Goal: Contribute content: Contribute content

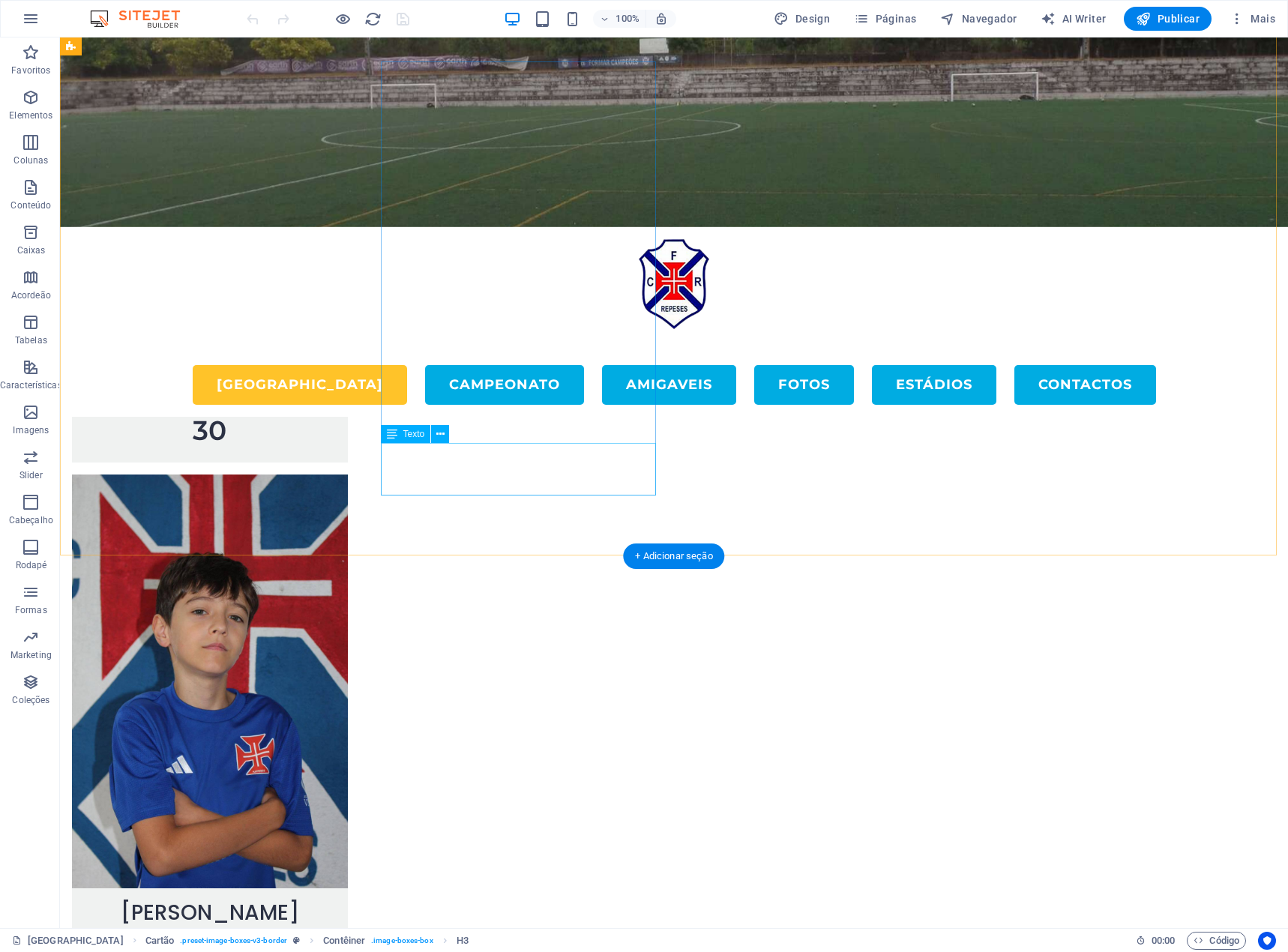
scroll to position [4238, 0]
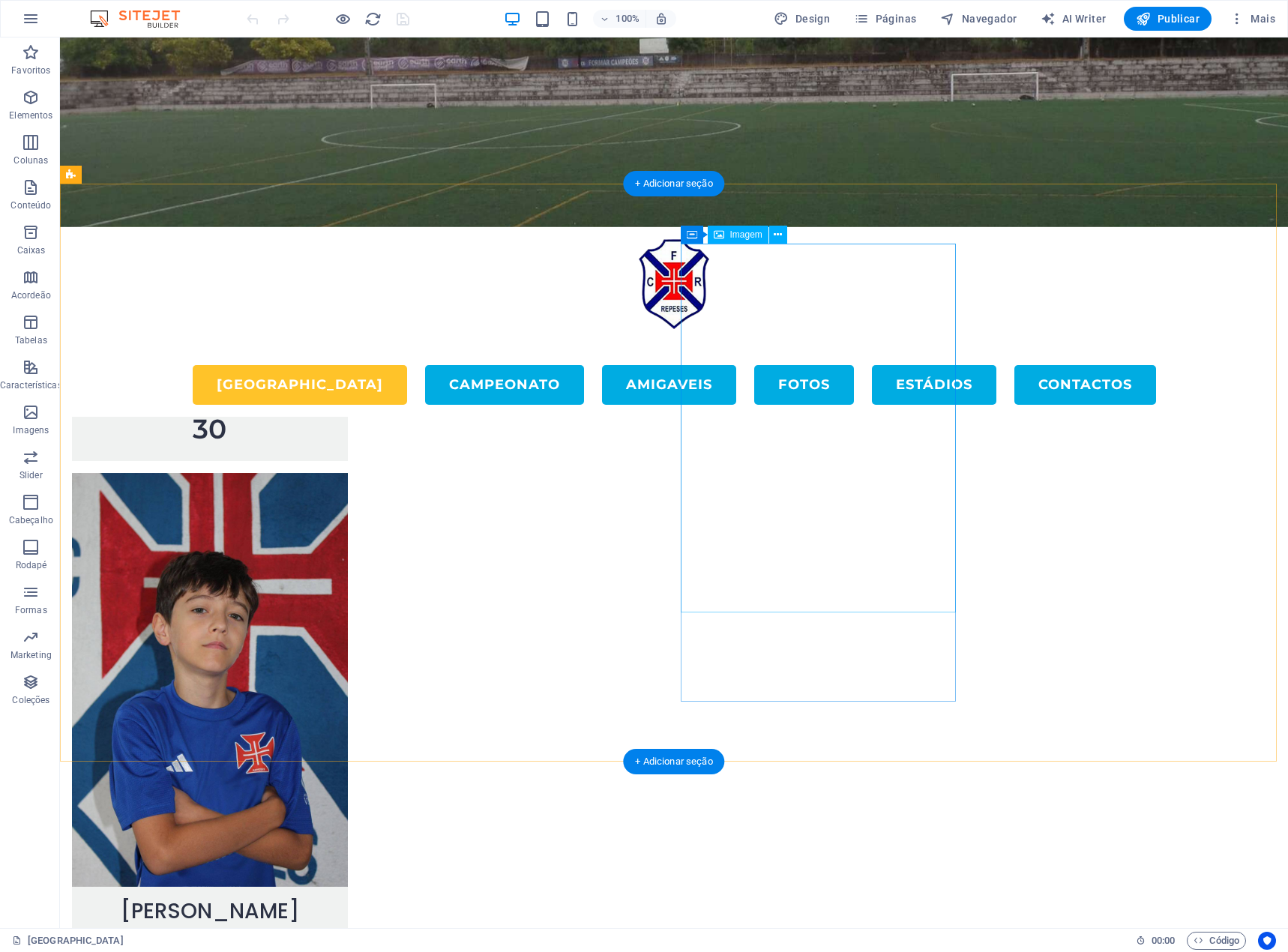
select select "%"
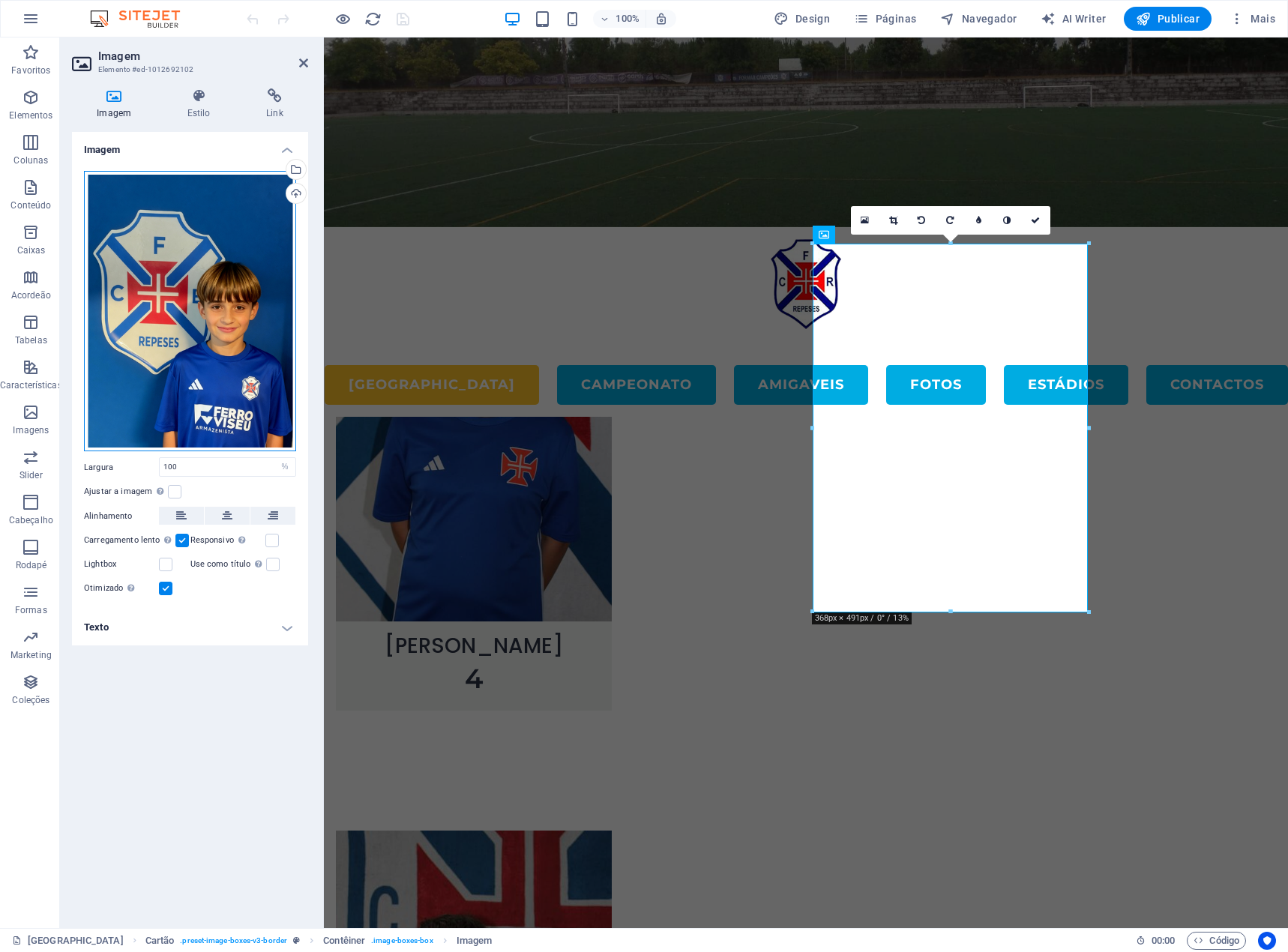
click at [198, 372] on div "Arraste os arquivos aqui, clique para escolher os arquivos ou selecione os arqu…" at bounding box center [189, 311] width 212 height 280
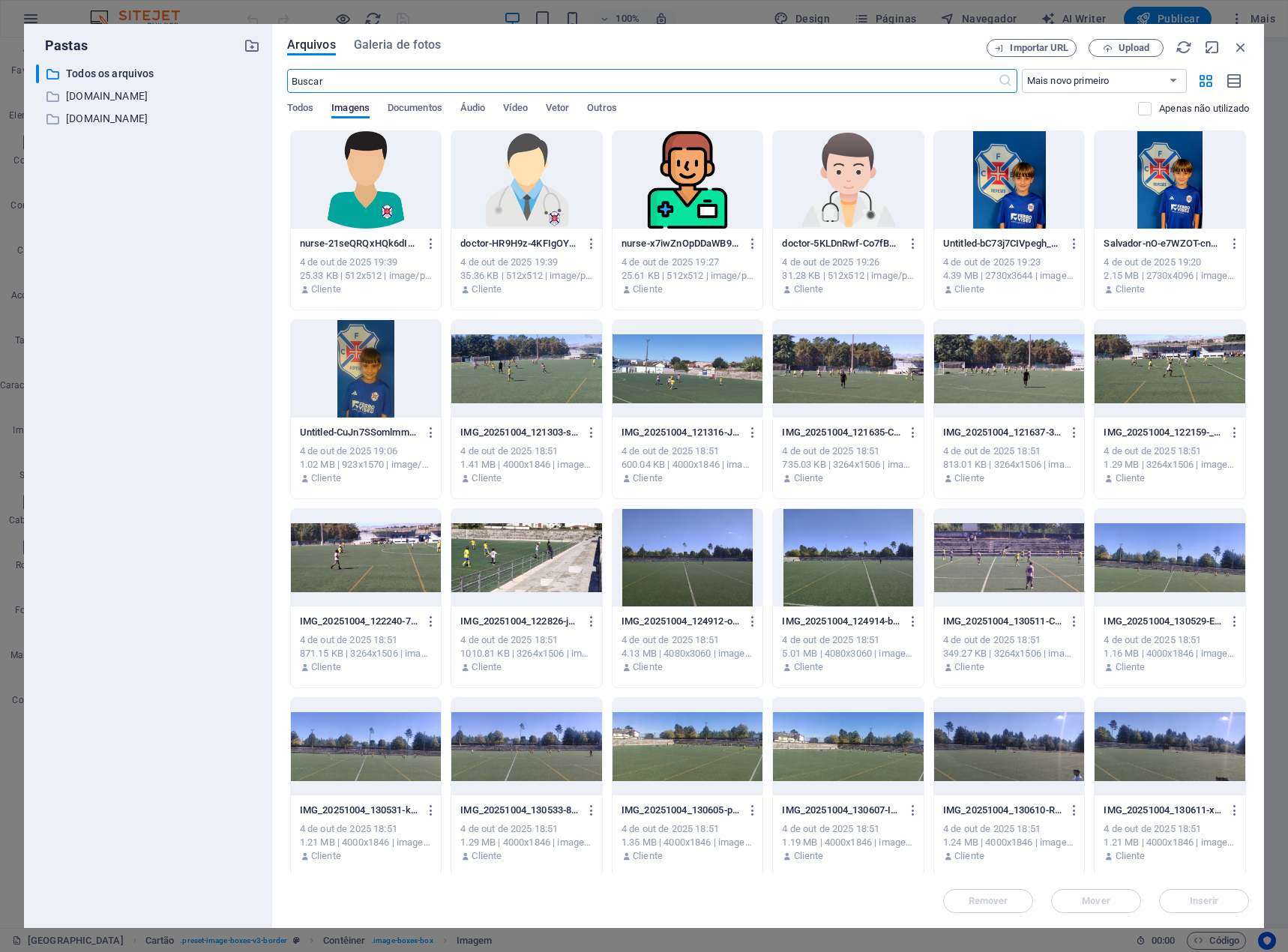
scroll to position [3721, 0]
click at [1136, 46] on span "Upload" at bounding box center [1134, 48] width 31 height 9
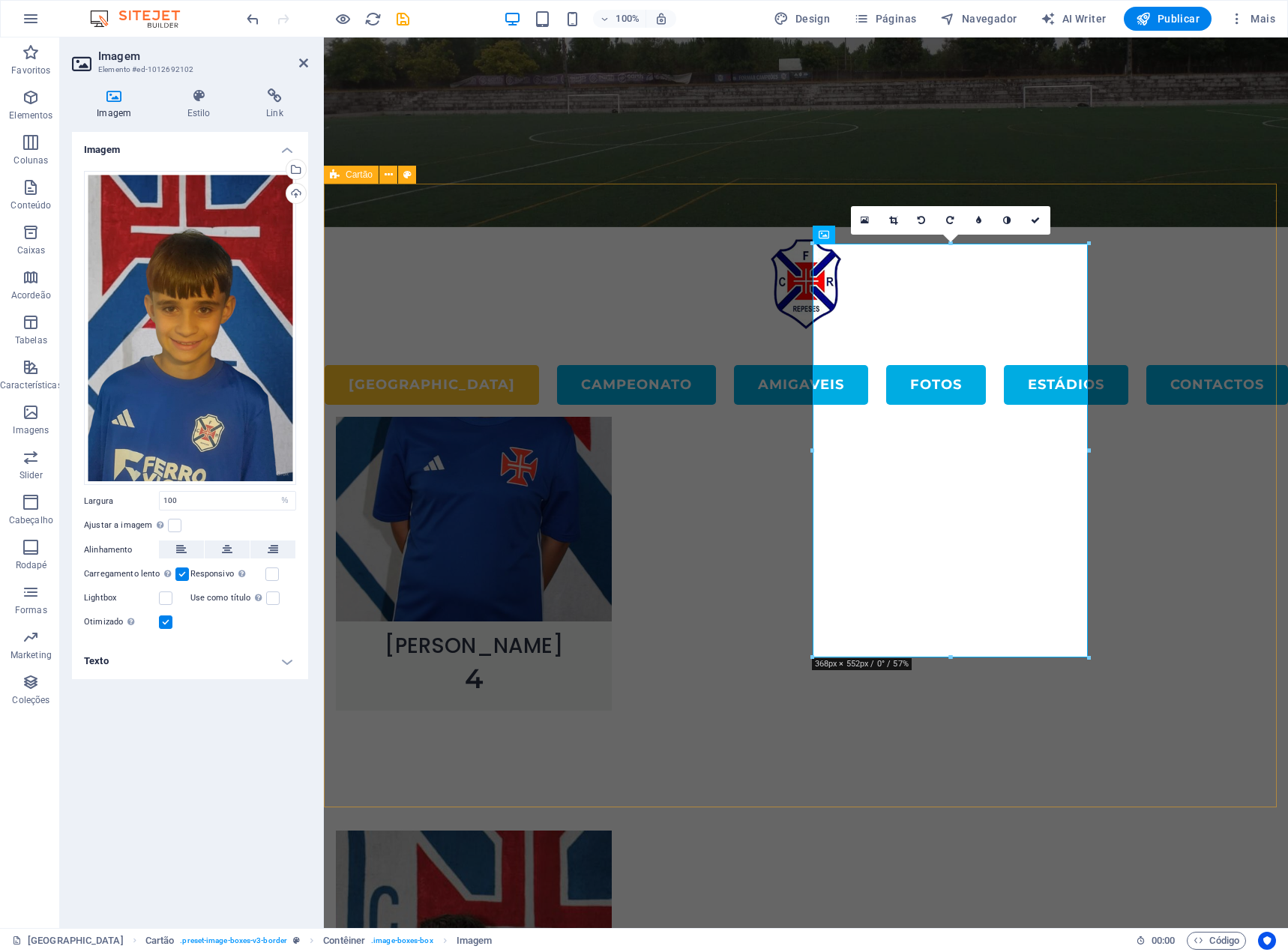
drag, startPoint x: 1209, startPoint y: 524, endPoint x: 1473, endPoint y: 525, distance: 264.0
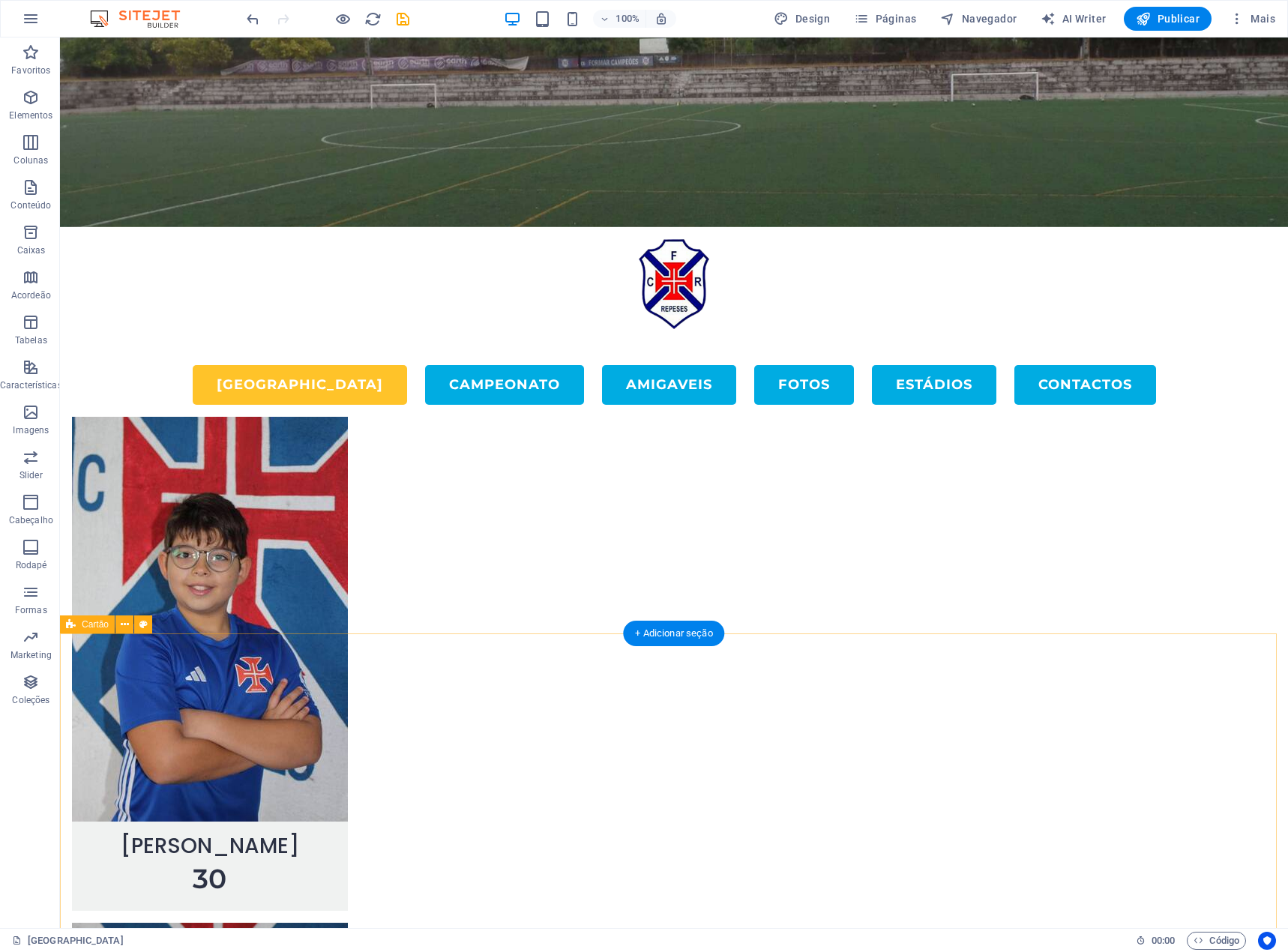
scroll to position [4014, 0]
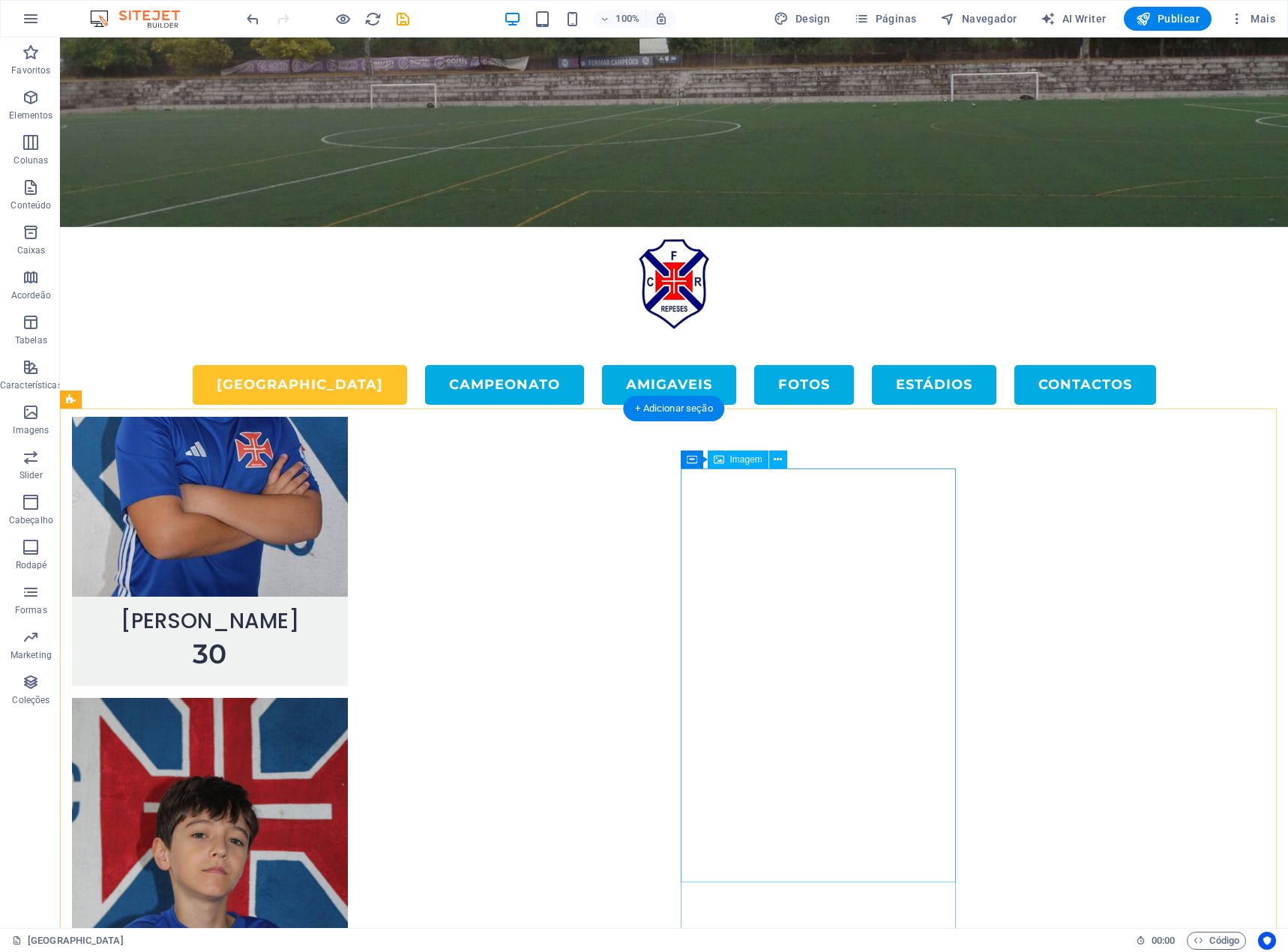
select select "%"
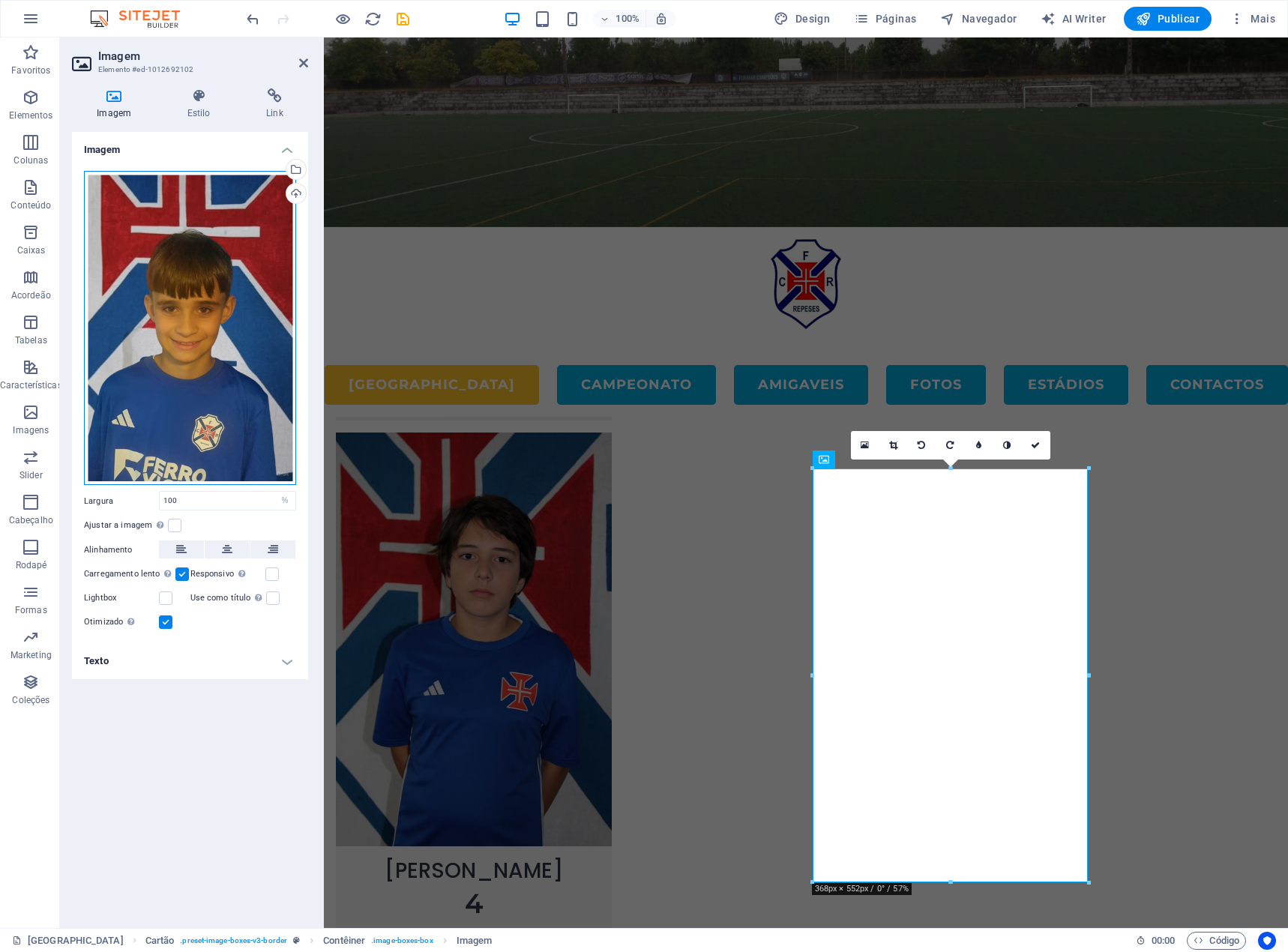
click at [206, 345] on div "Arraste os arquivos aqui, clique para escolher os arquivos ou selecione os arqu…" at bounding box center [189, 328] width 212 height 315
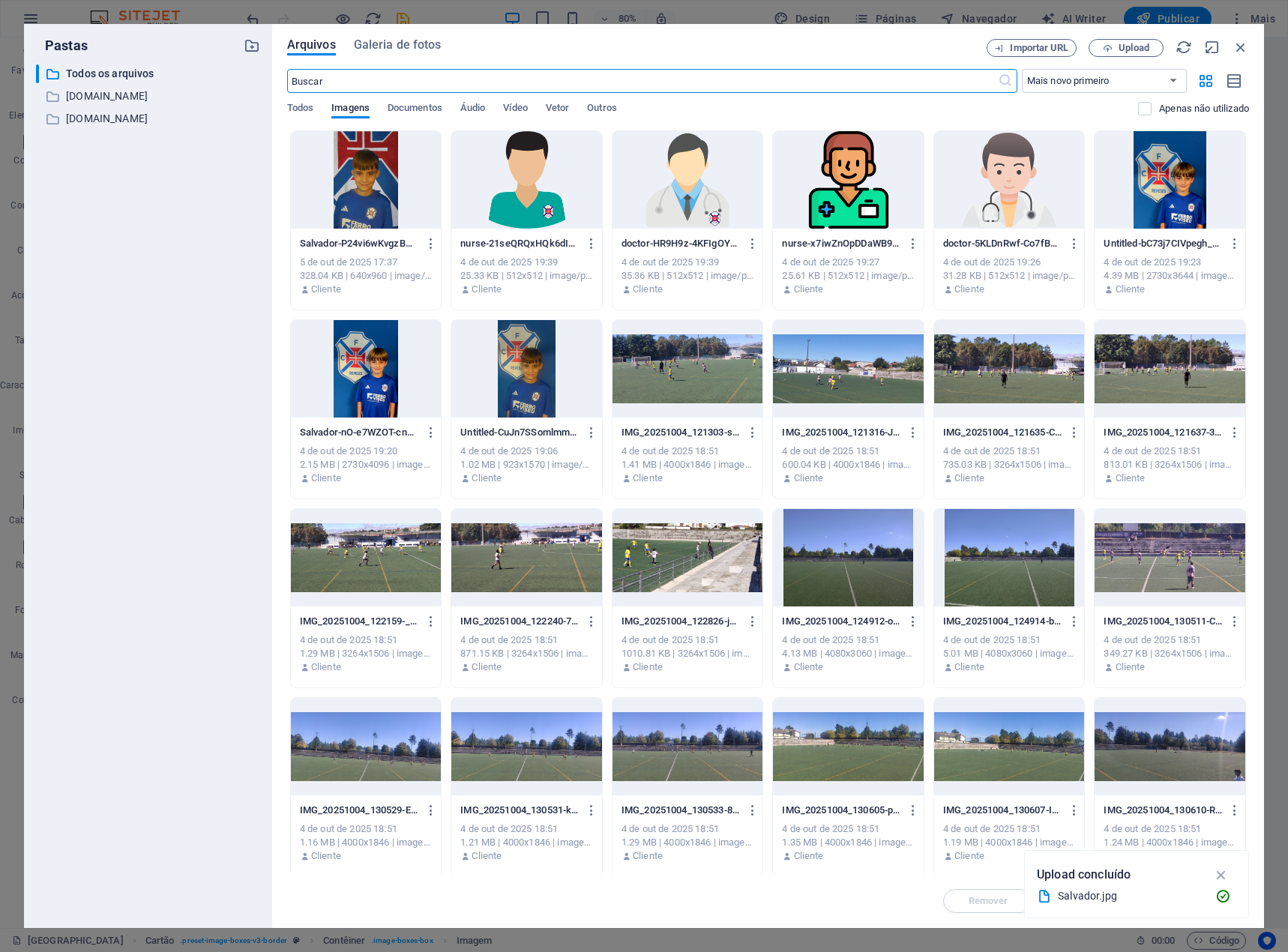
scroll to position [3566, 0]
click at [429, 246] on icon "button" at bounding box center [431, 244] width 15 height 14
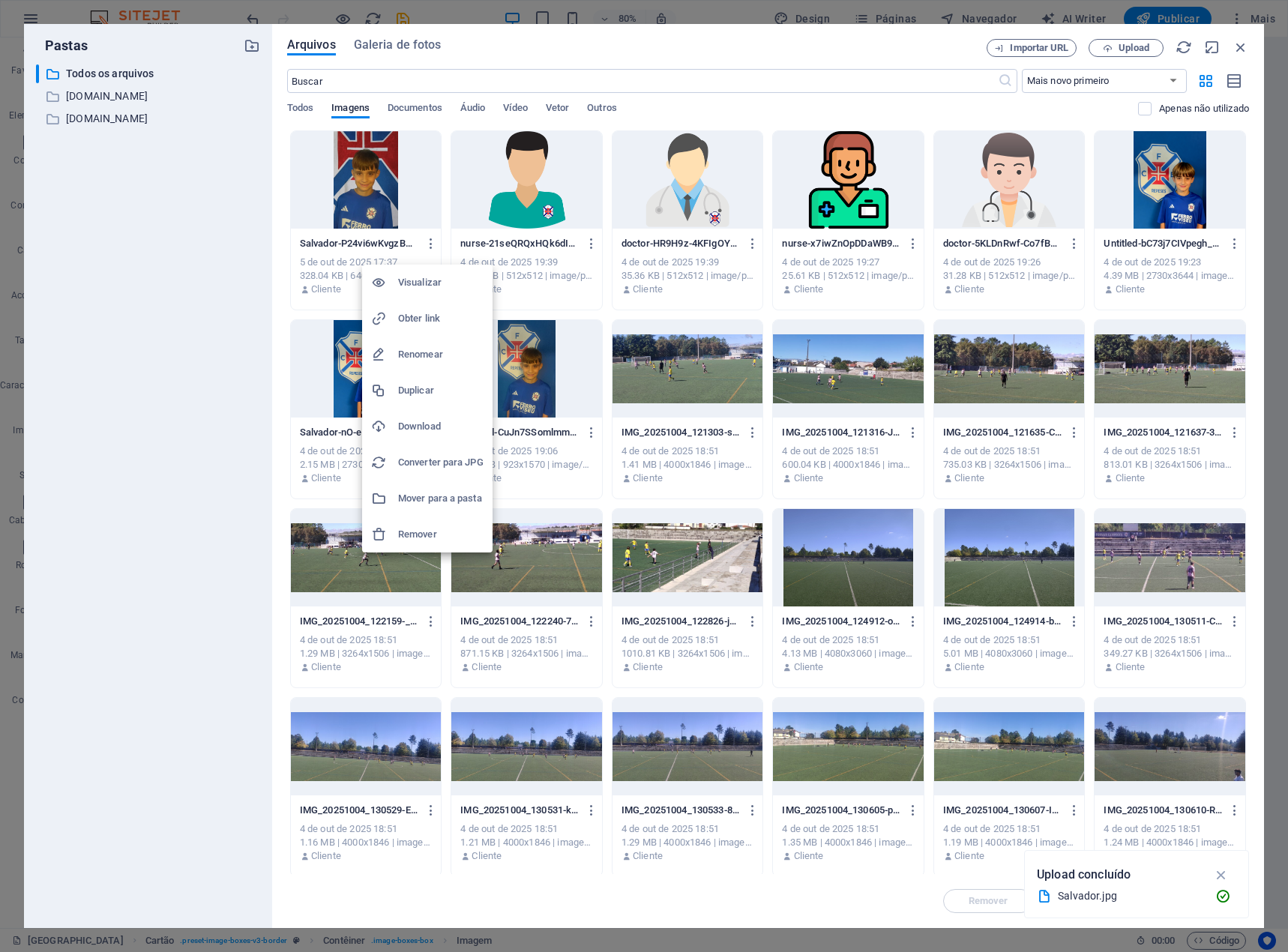
click at [430, 534] on h6 "Remover" at bounding box center [440, 534] width 85 height 18
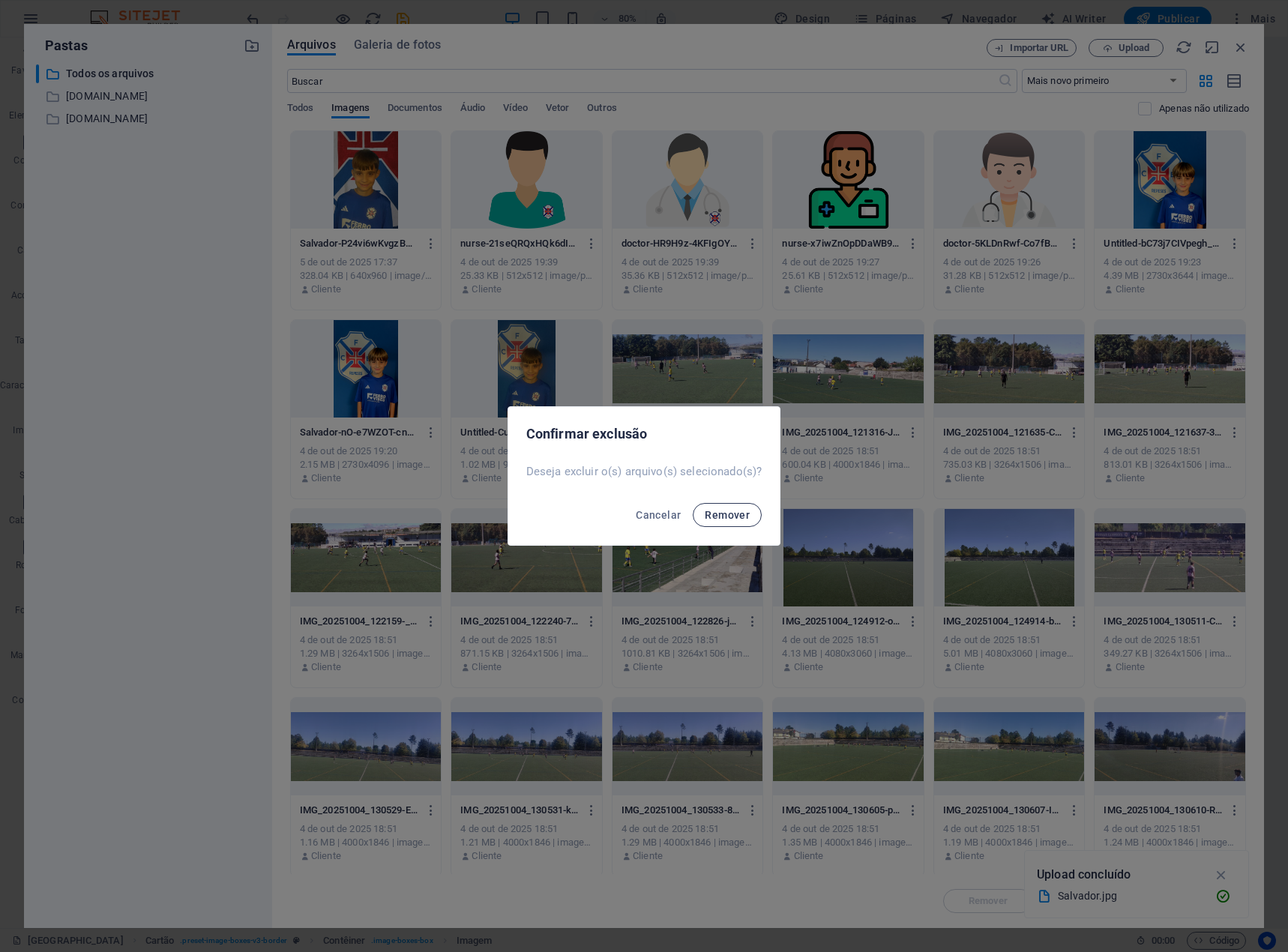
click at [740, 519] on span "Remover" at bounding box center [727, 516] width 45 height 12
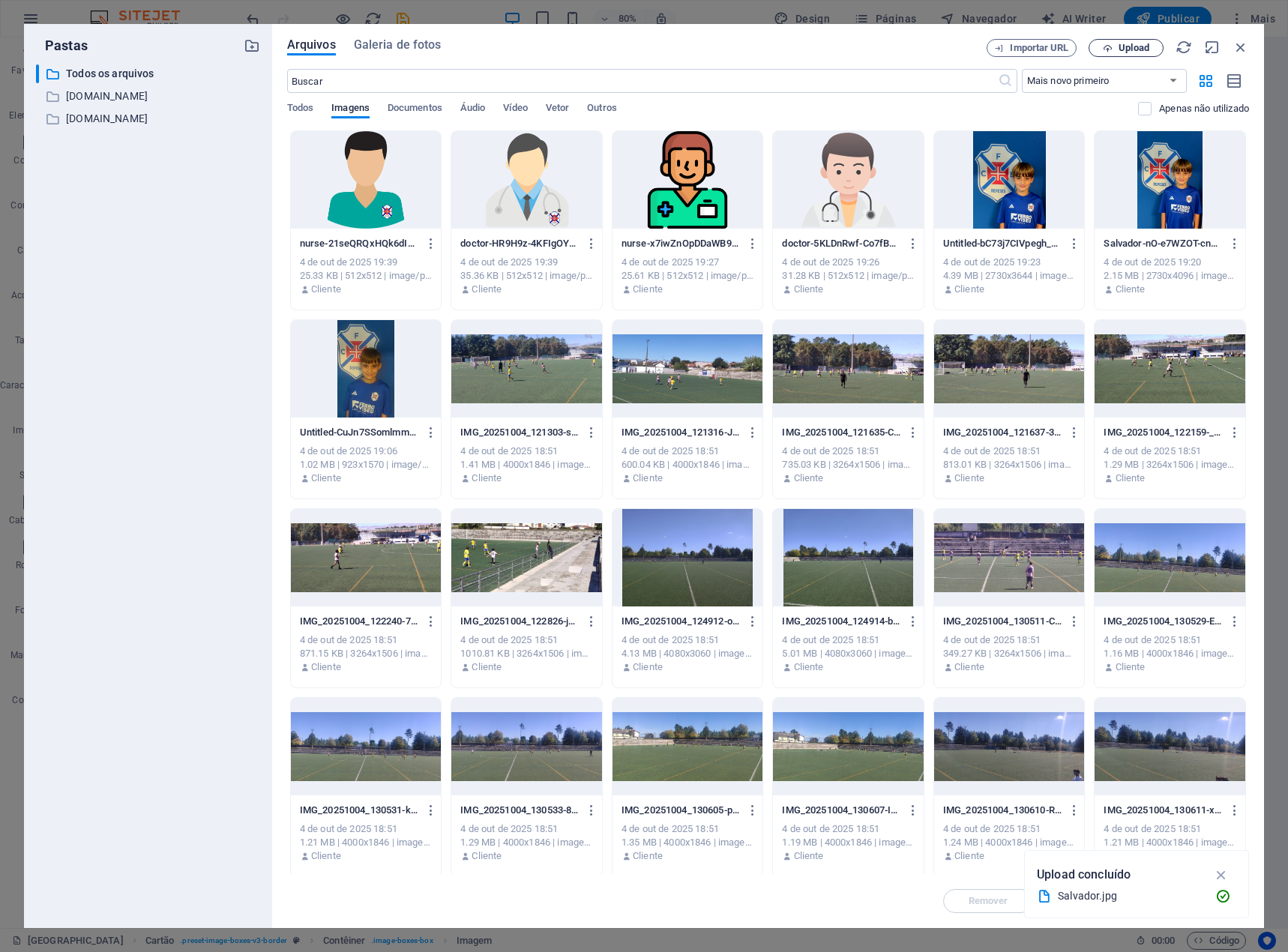
click at [1144, 46] on span "Upload" at bounding box center [1134, 48] width 31 height 9
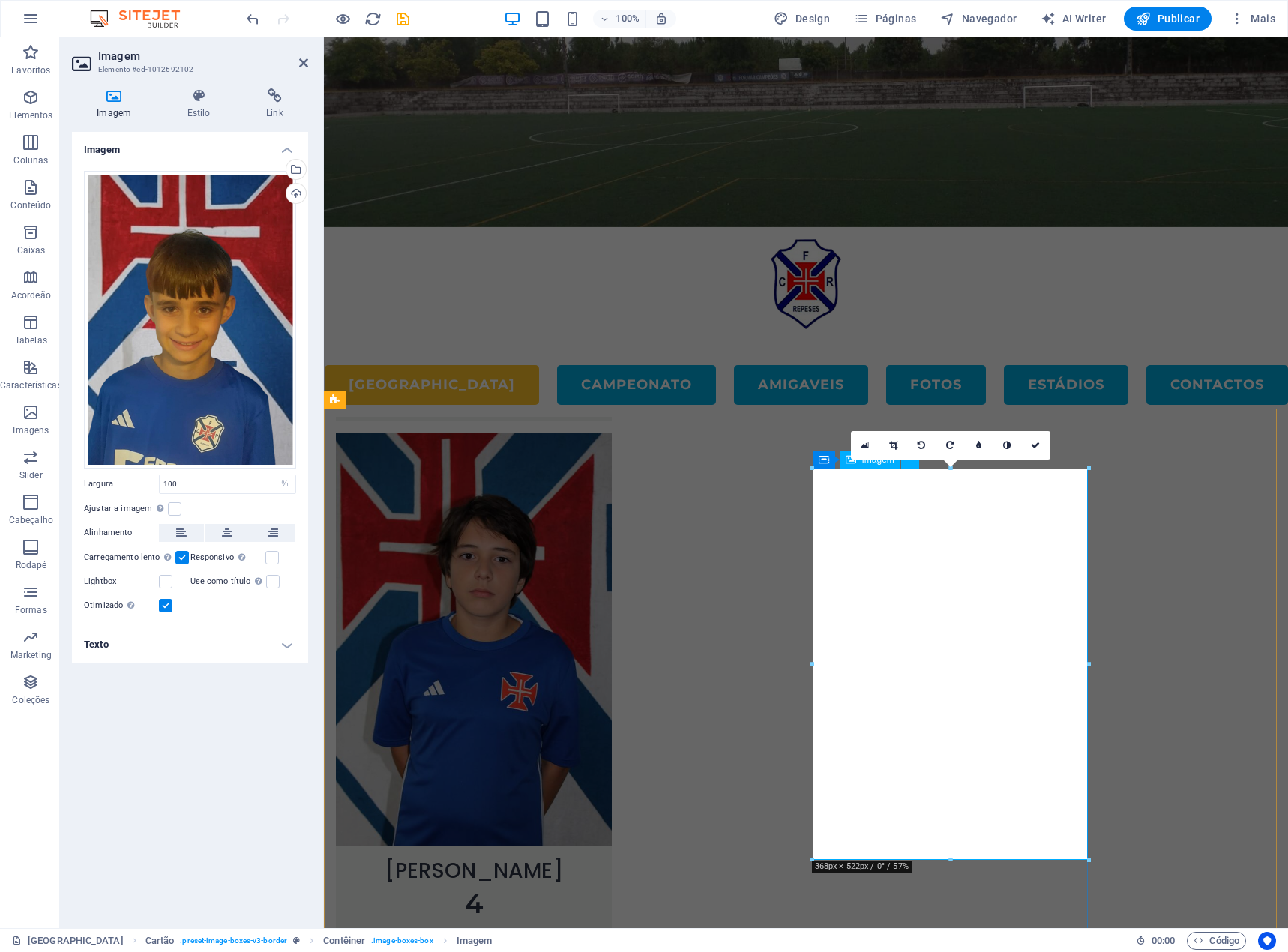
drag, startPoint x: 1273, startPoint y: 897, endPoint x: 956, endPoint y: 810, distance: 328.7
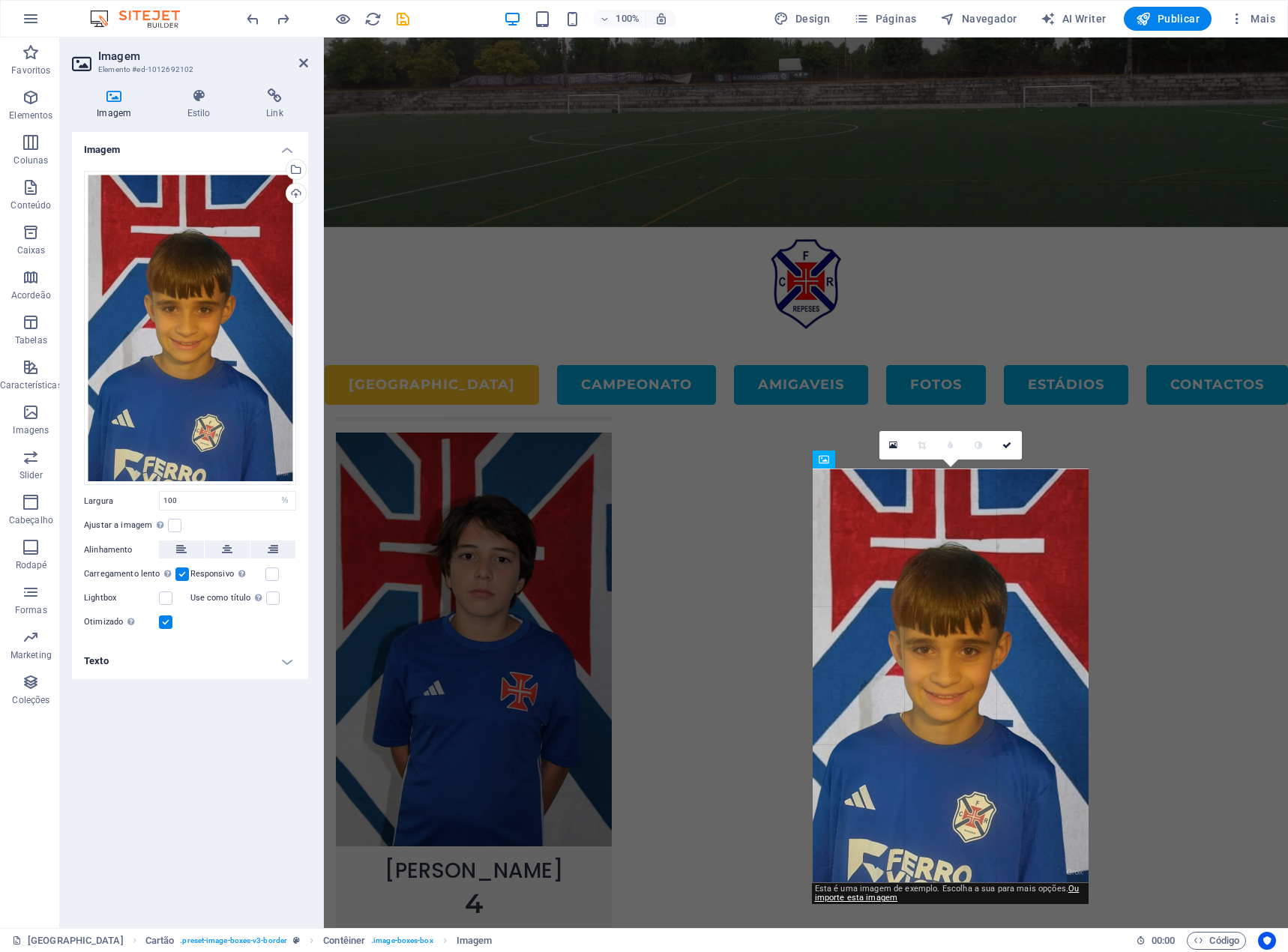
click at [1008, 796] on div "180 170 160 150 140 130 120 110 100 90 80 70 60 50 40 30 20 10 0 -10 -20 -30 -4…" at bounding box center [950, 675] width 276 height 413
click at [1171, 785] on div at bounding box center [800, 720] width 953 height 624
click at [346, 716] on div at bounding box center [800, 720] width 953 height 624
click at [1185, 397] on div at bounding box center [800, 131] width 953 height 555
click at [148, 372] on div "Arraste os arquivos aqui, clique para escolher os arquivos ou selecione os arqu…" at bounding box center [189, 328] width 212 height 315
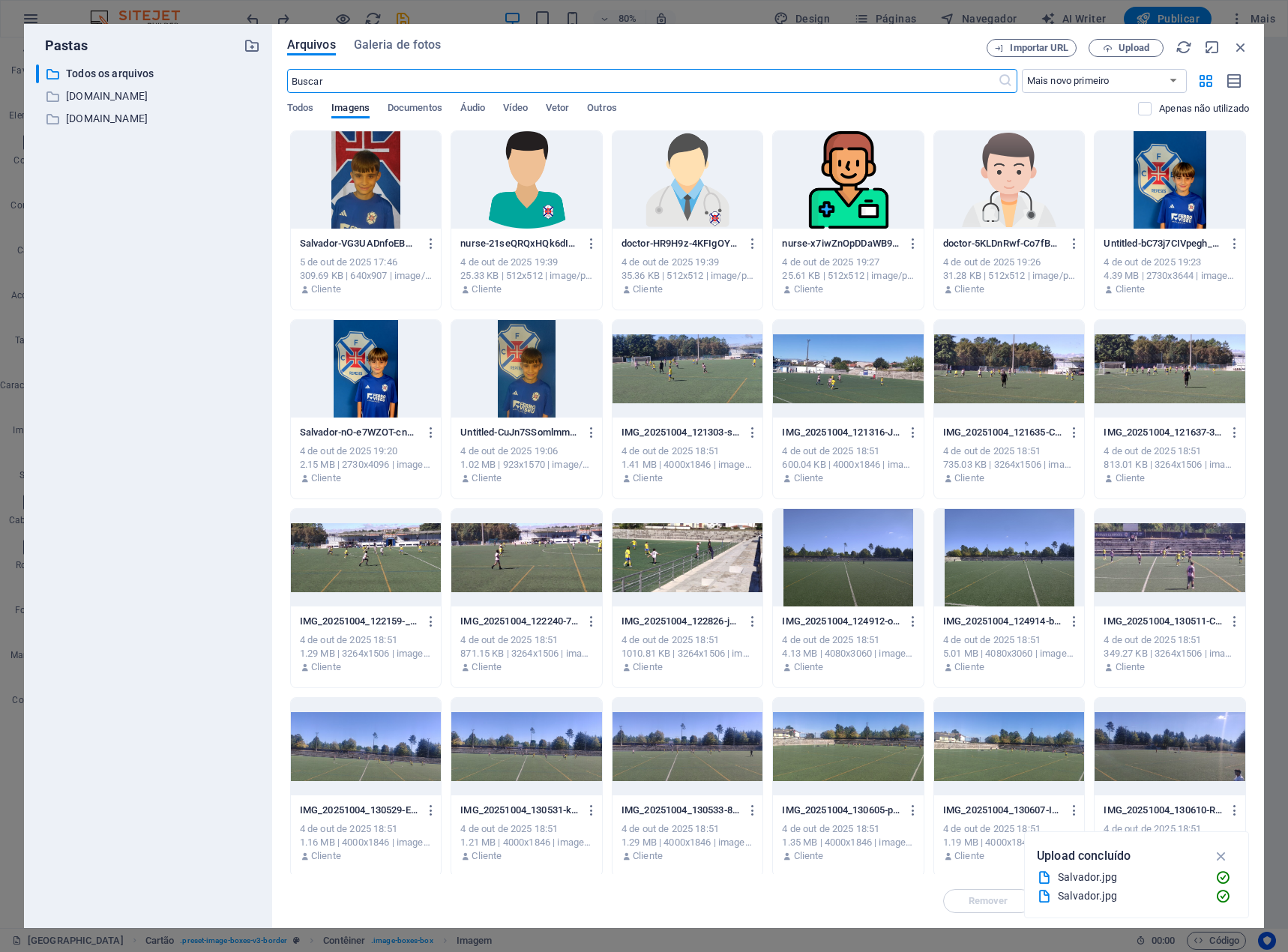
scroll to position [3566, 0]
click at [351, 195] on div at bounding box center [366, 180] width 150 height 97
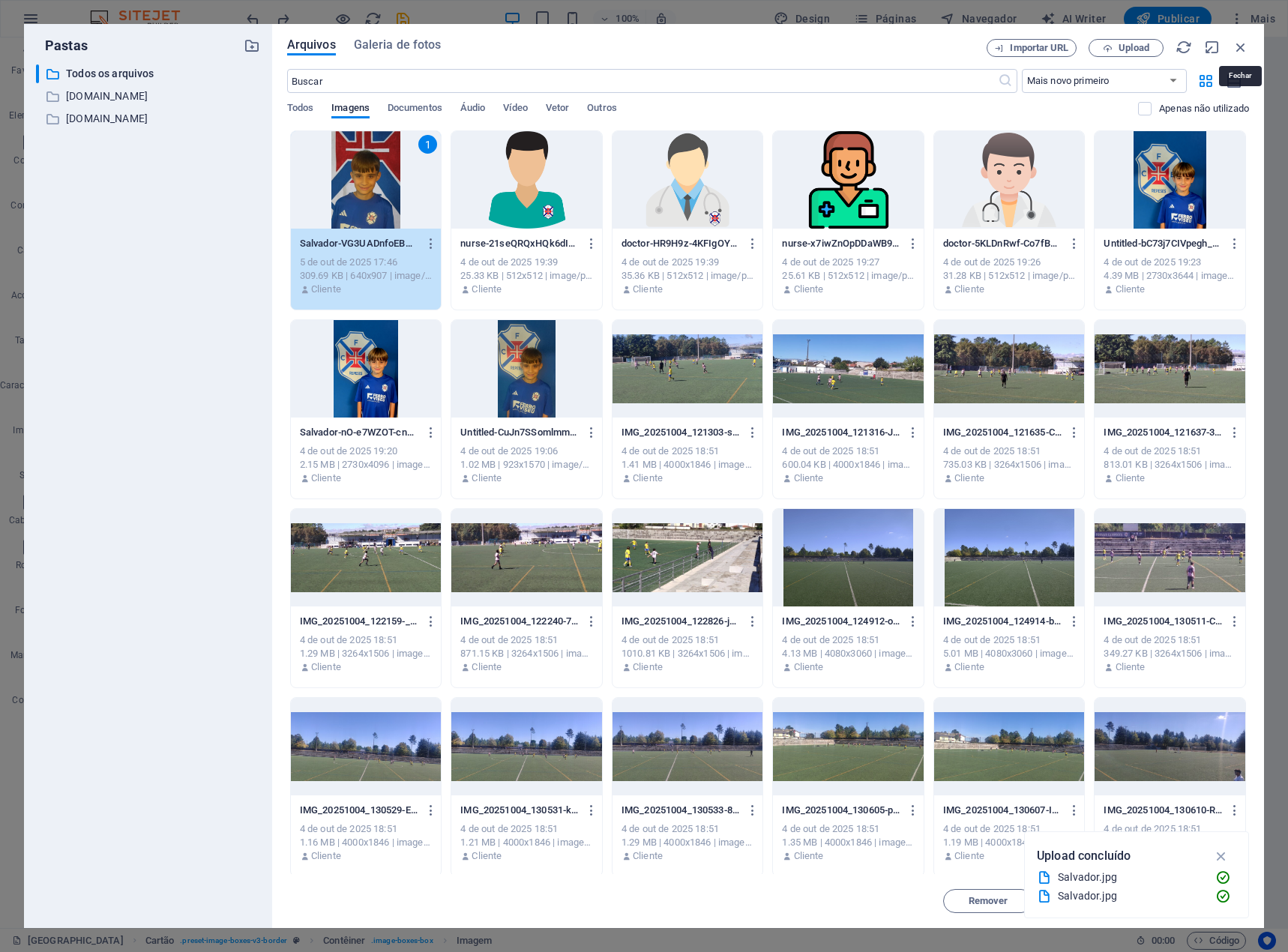
click at [1241, 42] on icon "button" at bounding box center [1240, 47] width 16 height 16
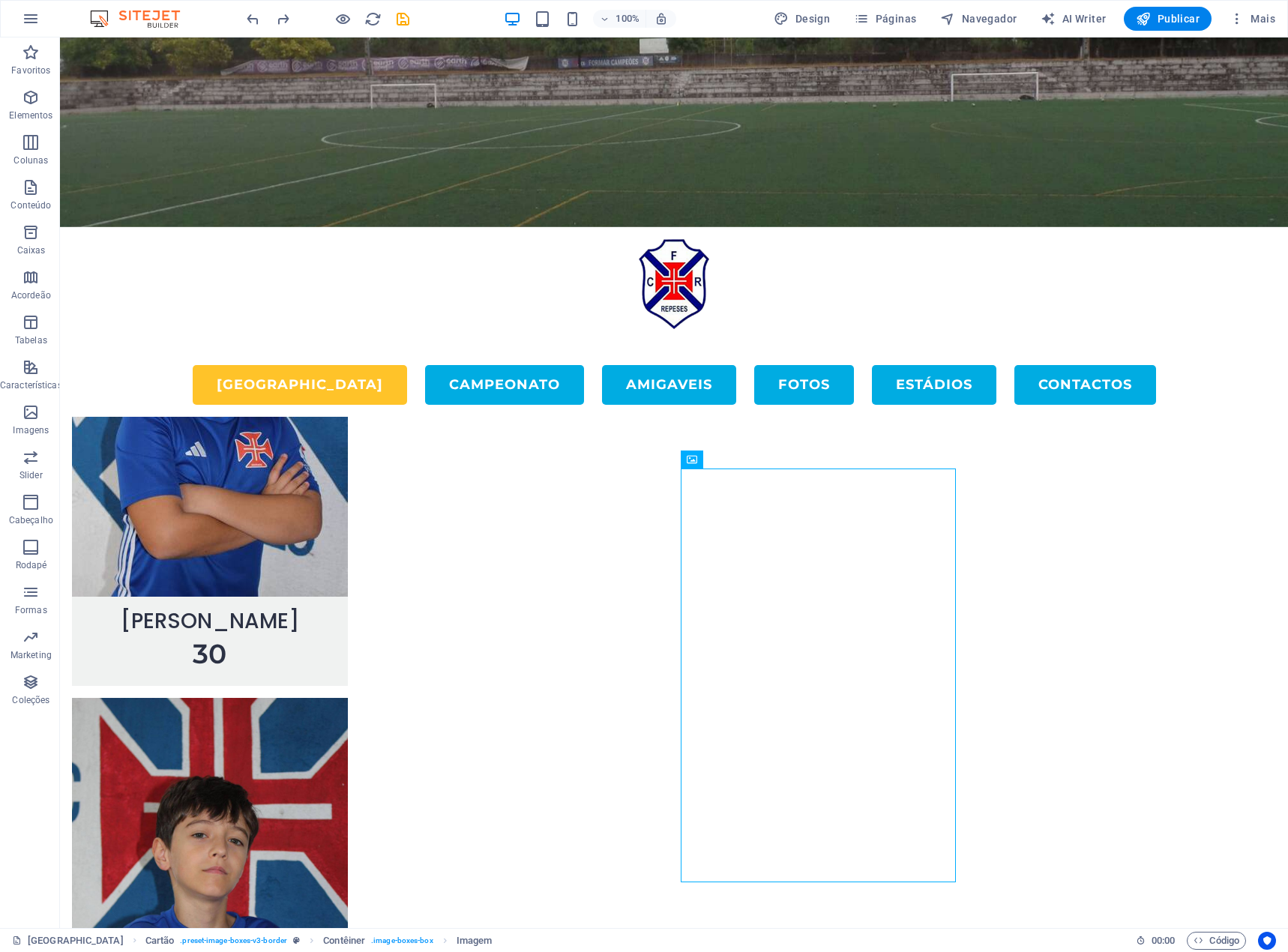
click at [1144, 504] on div at bounding box center [668, 720] width 1217 height 624
click at [404, 21] on icon "save" at bounding box center [403, 19] width 17 height 17
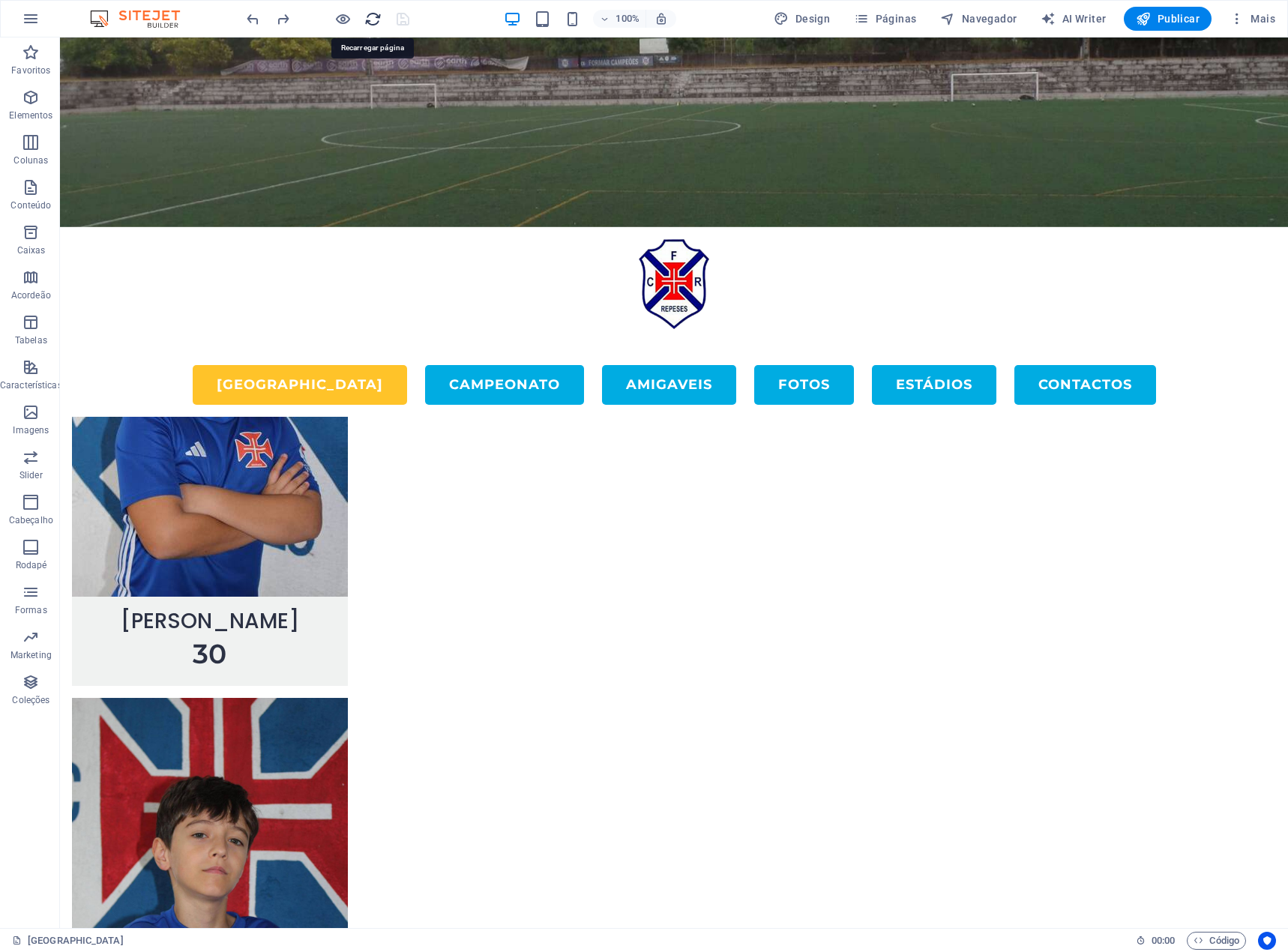
click at [375, 18] on icon "reload" at bounding box center [373, 19] width 17 height 17
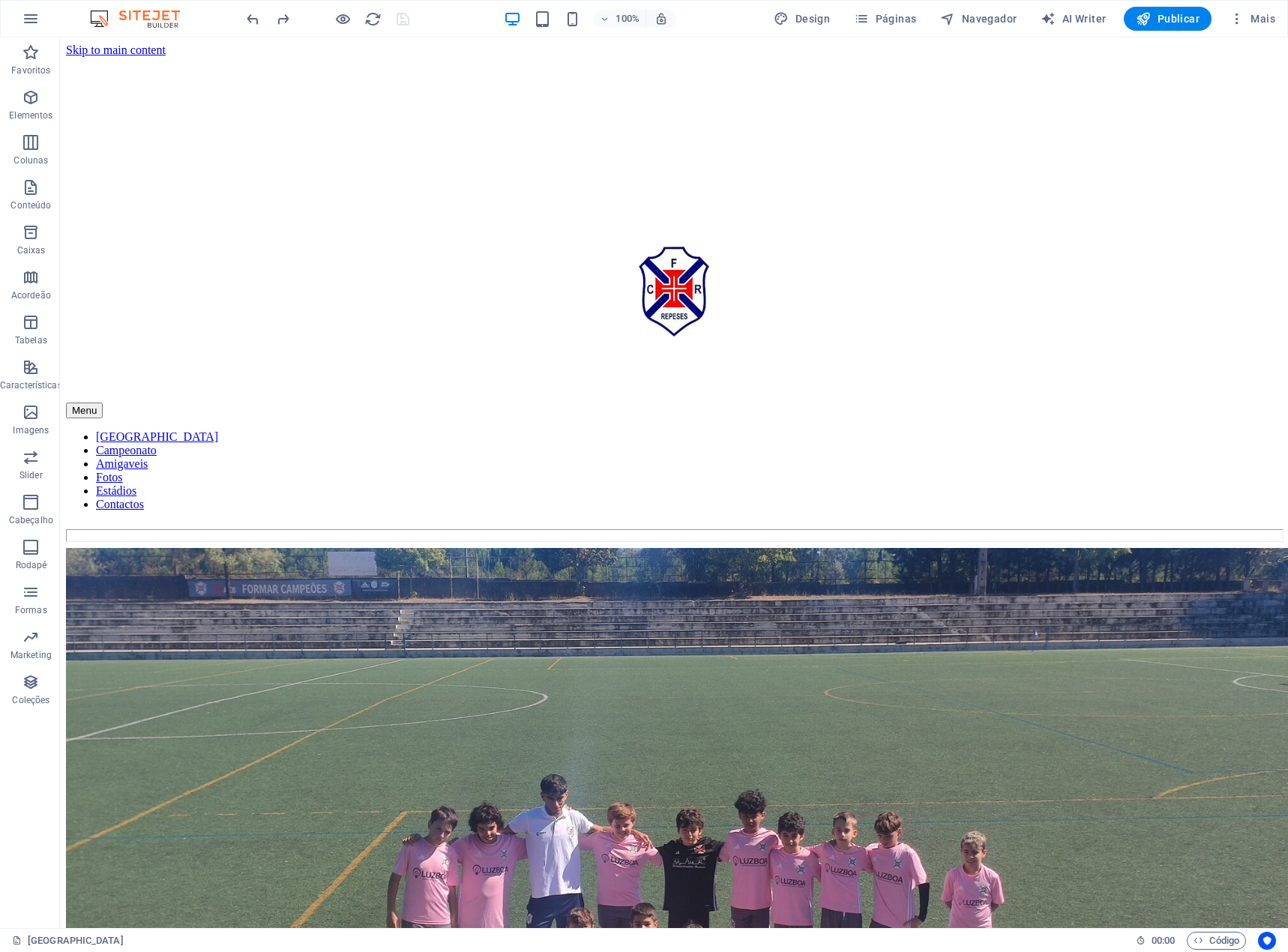
scroll to position [0, 0]
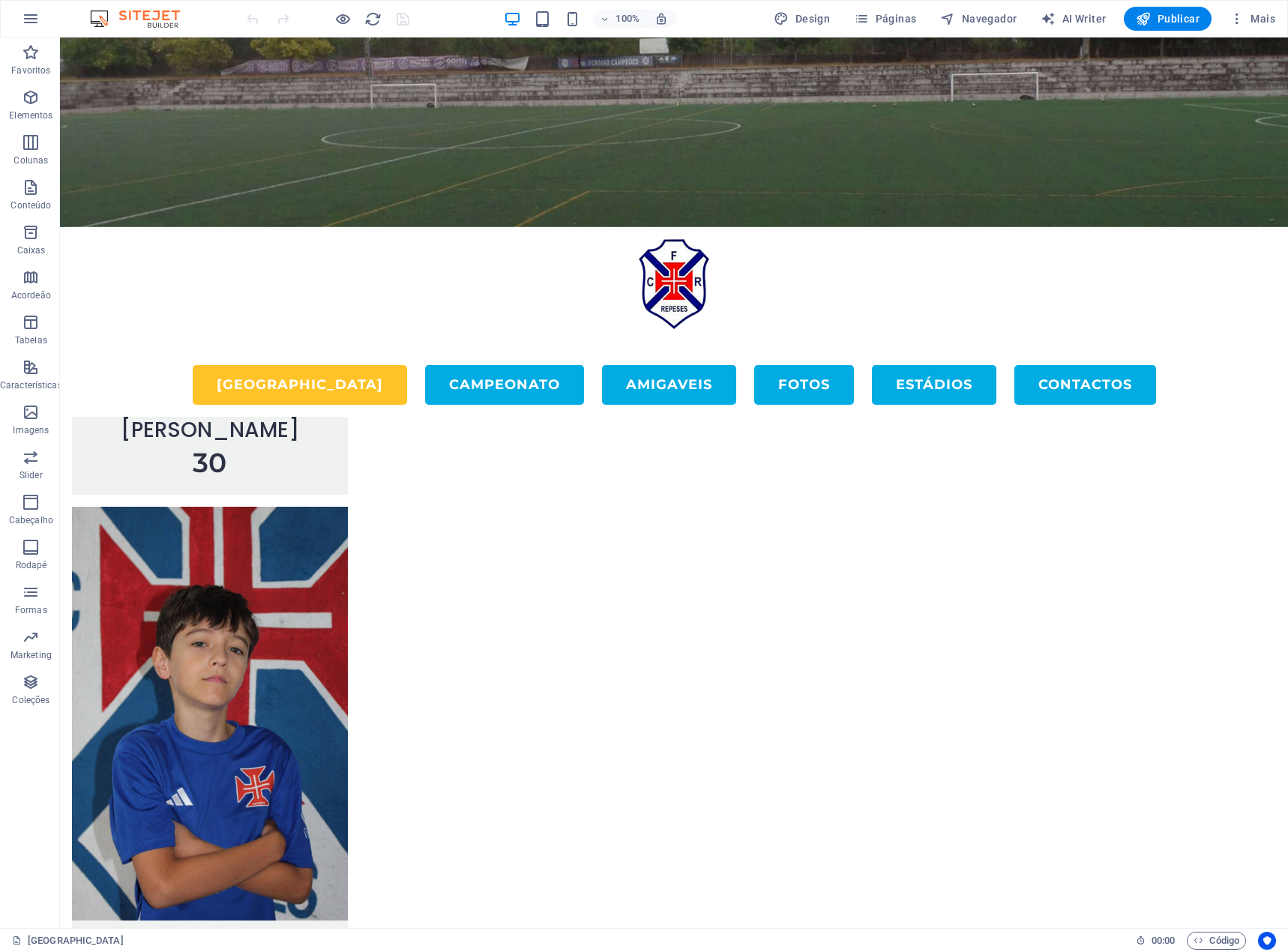
scroll to position [4221, 0]
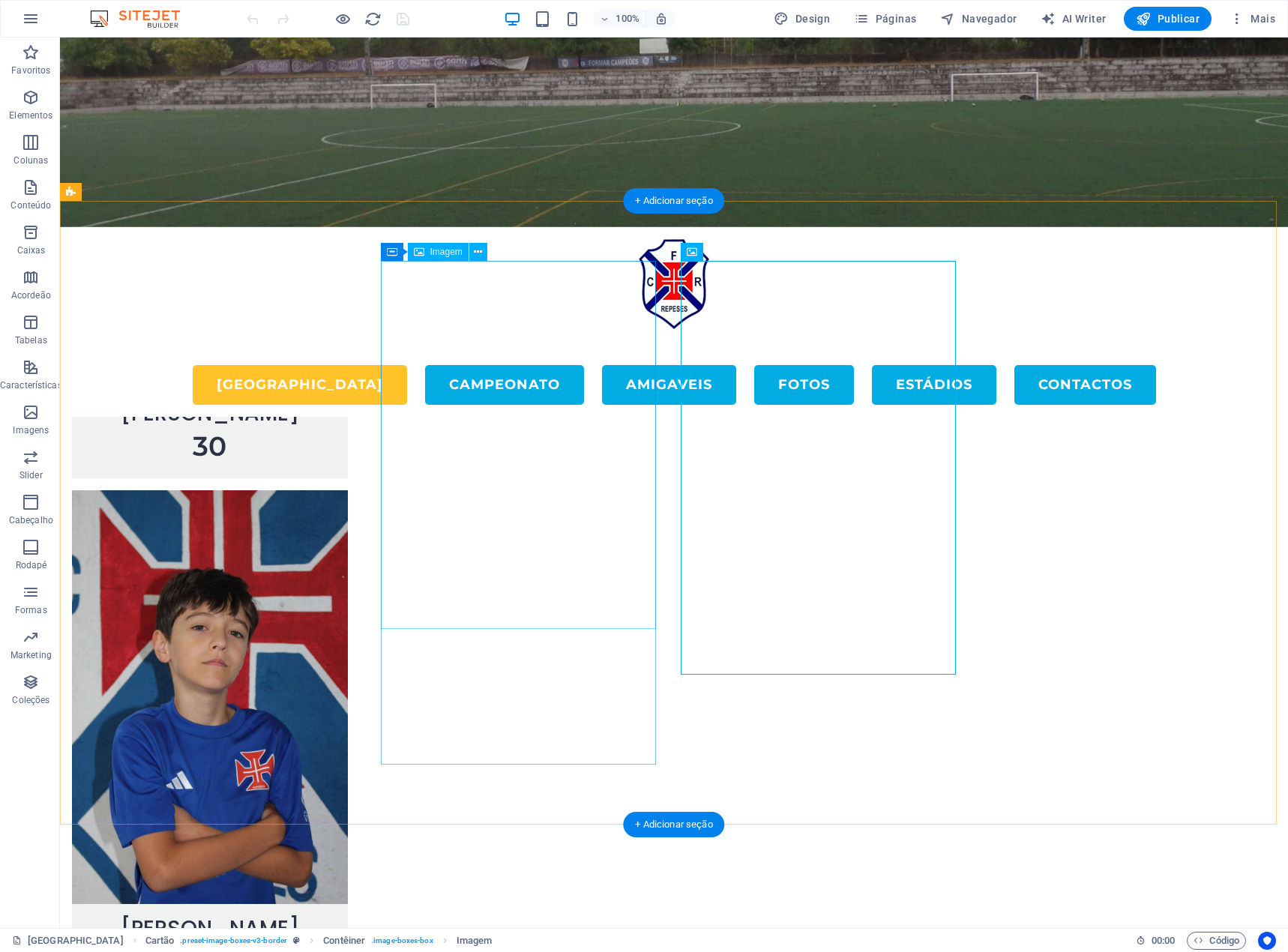
select select "%"
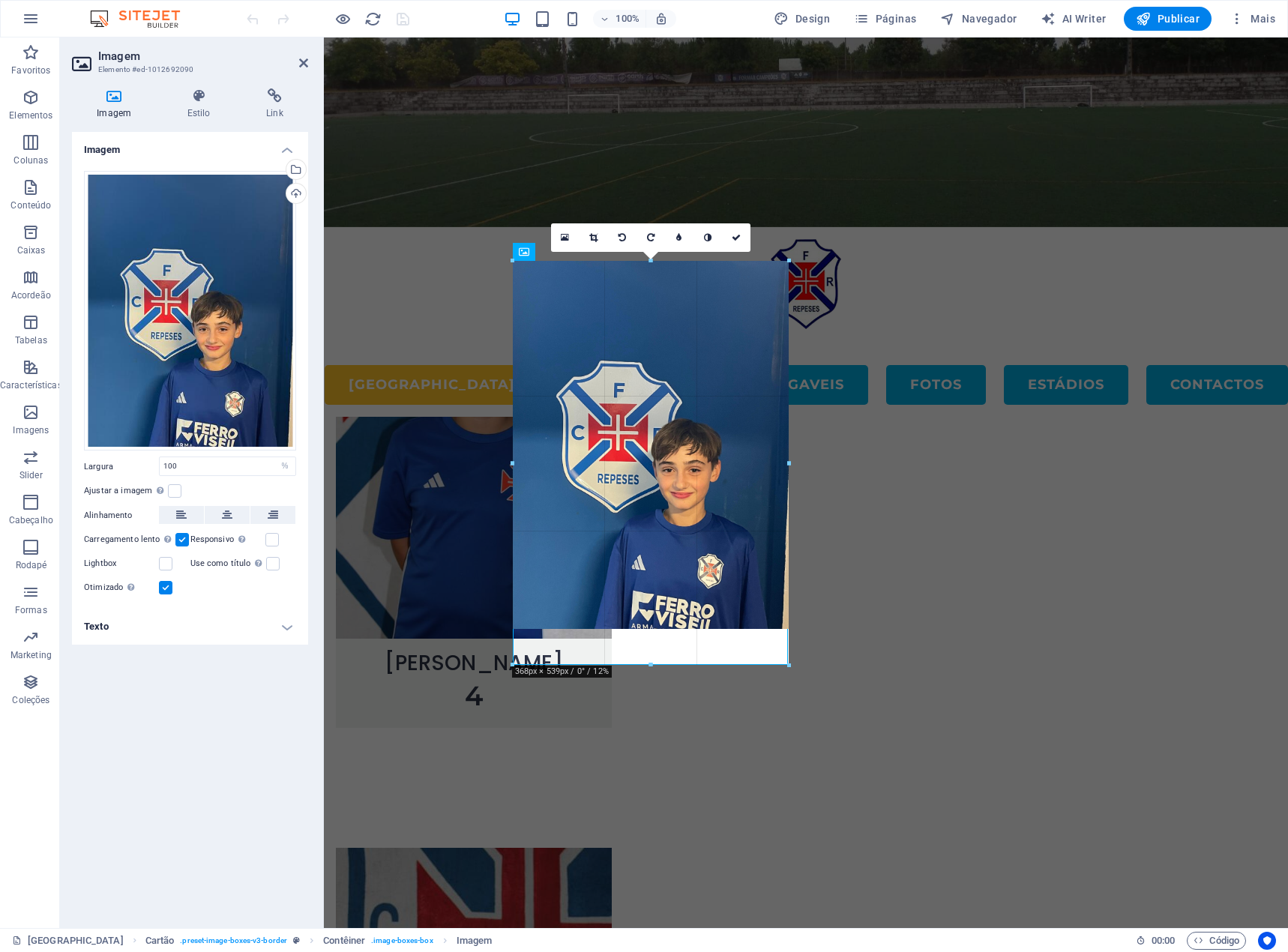
drag, startPoint x: 646, startPoint y: 630, endPoint x: 647, endPoint y: 666, distance: 36.0
click at [647, 666] on div at bounding box center [651, 665] width 277 height 5
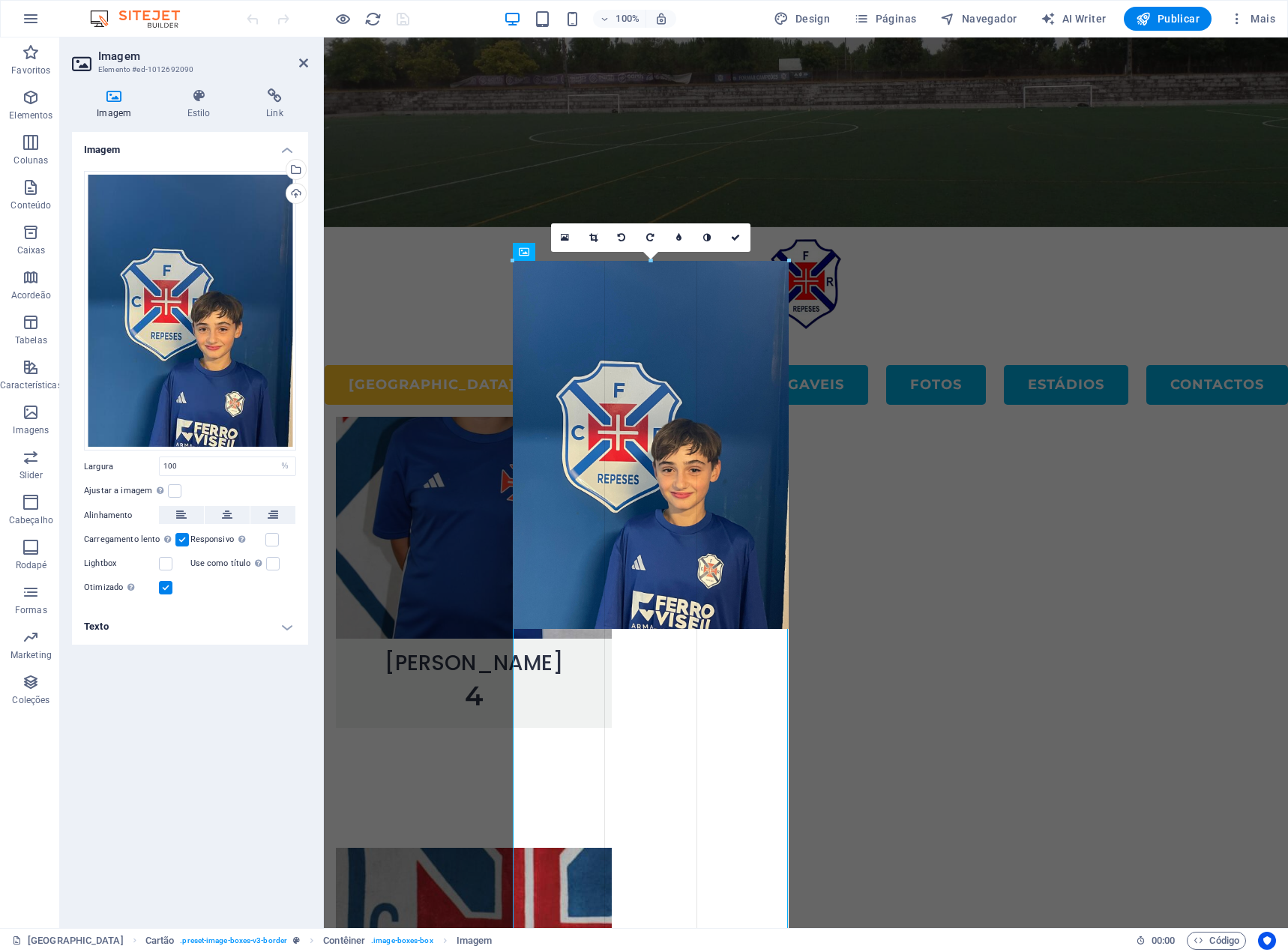
drag, startPoint x: 789, startPoint y: 631, endPoint x: 485, endPoint y: 610, distance: 304.7
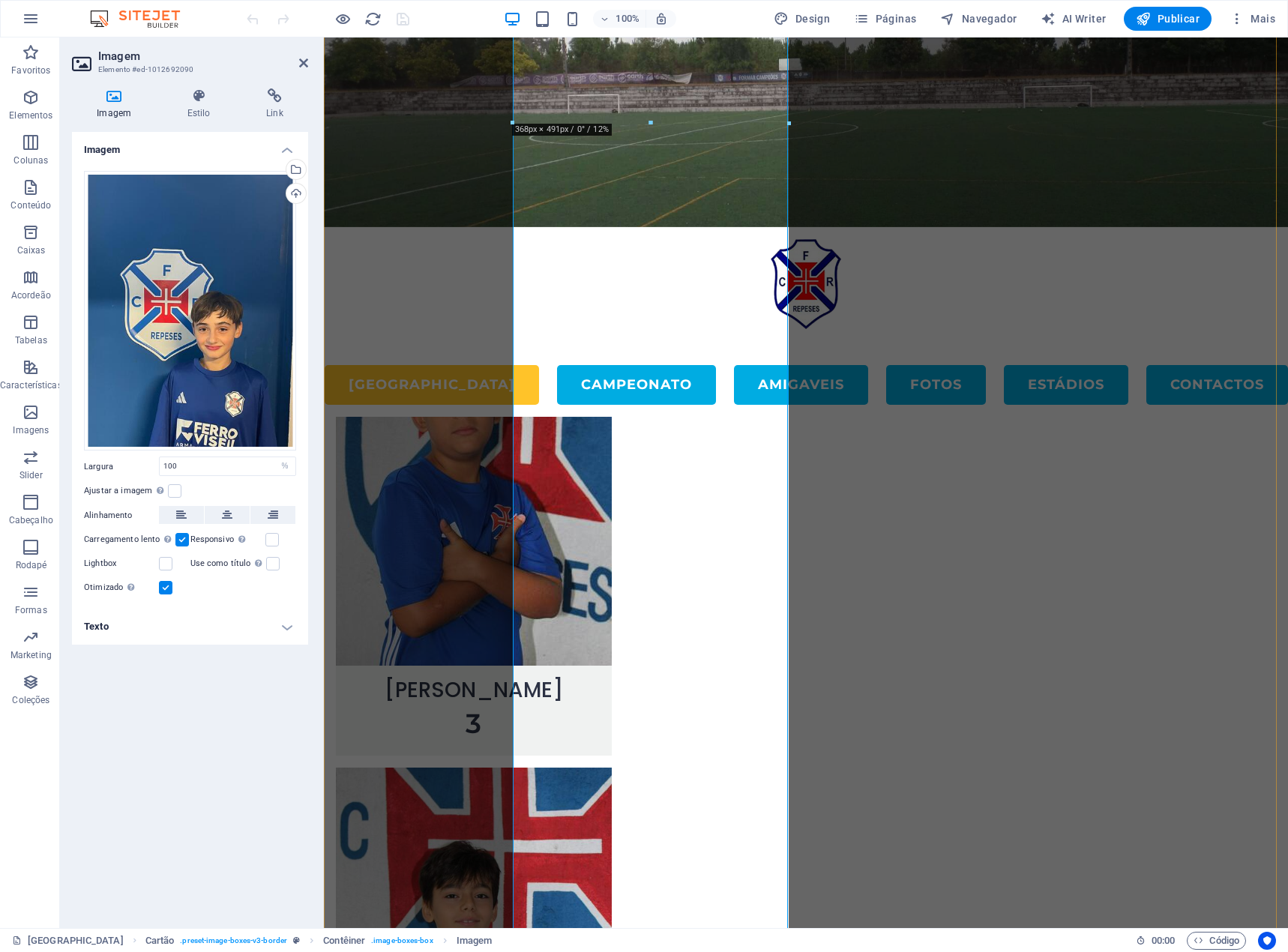
scroll to position [4821, 0]
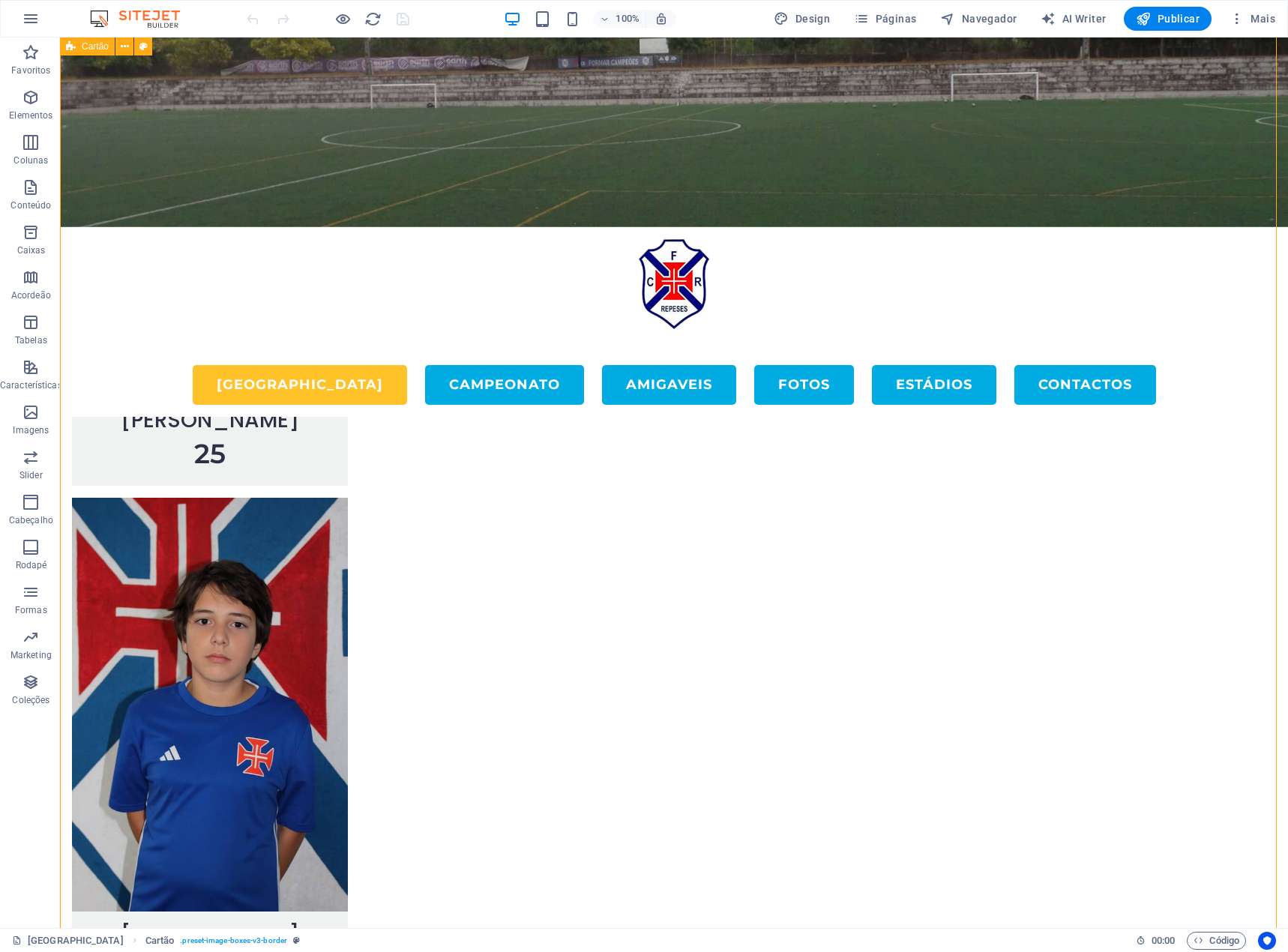
scroll to position [4971, 0]
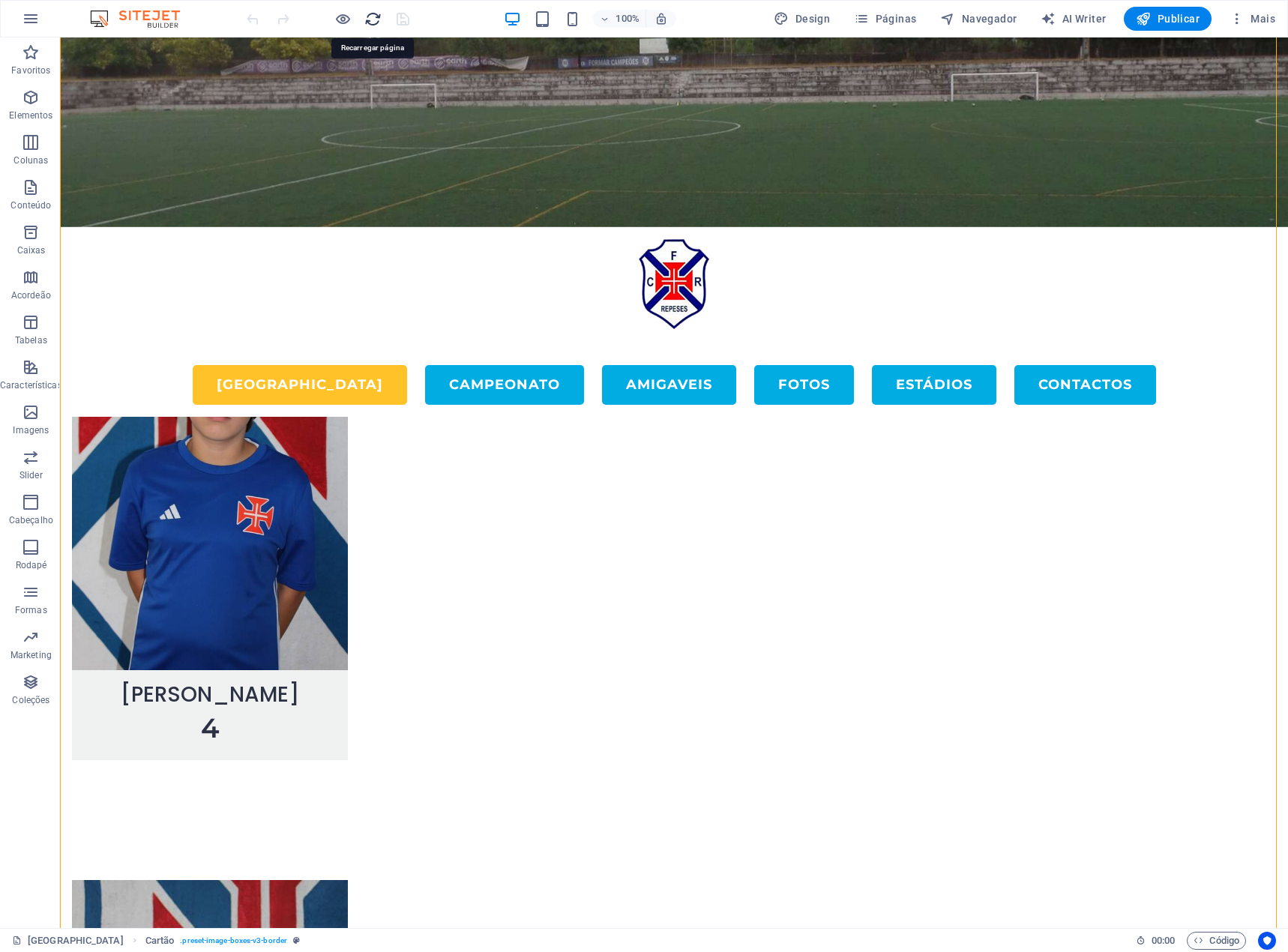
click at [377, 25] on icon "reload" at bounding box center [373, 19] width 17 height 17
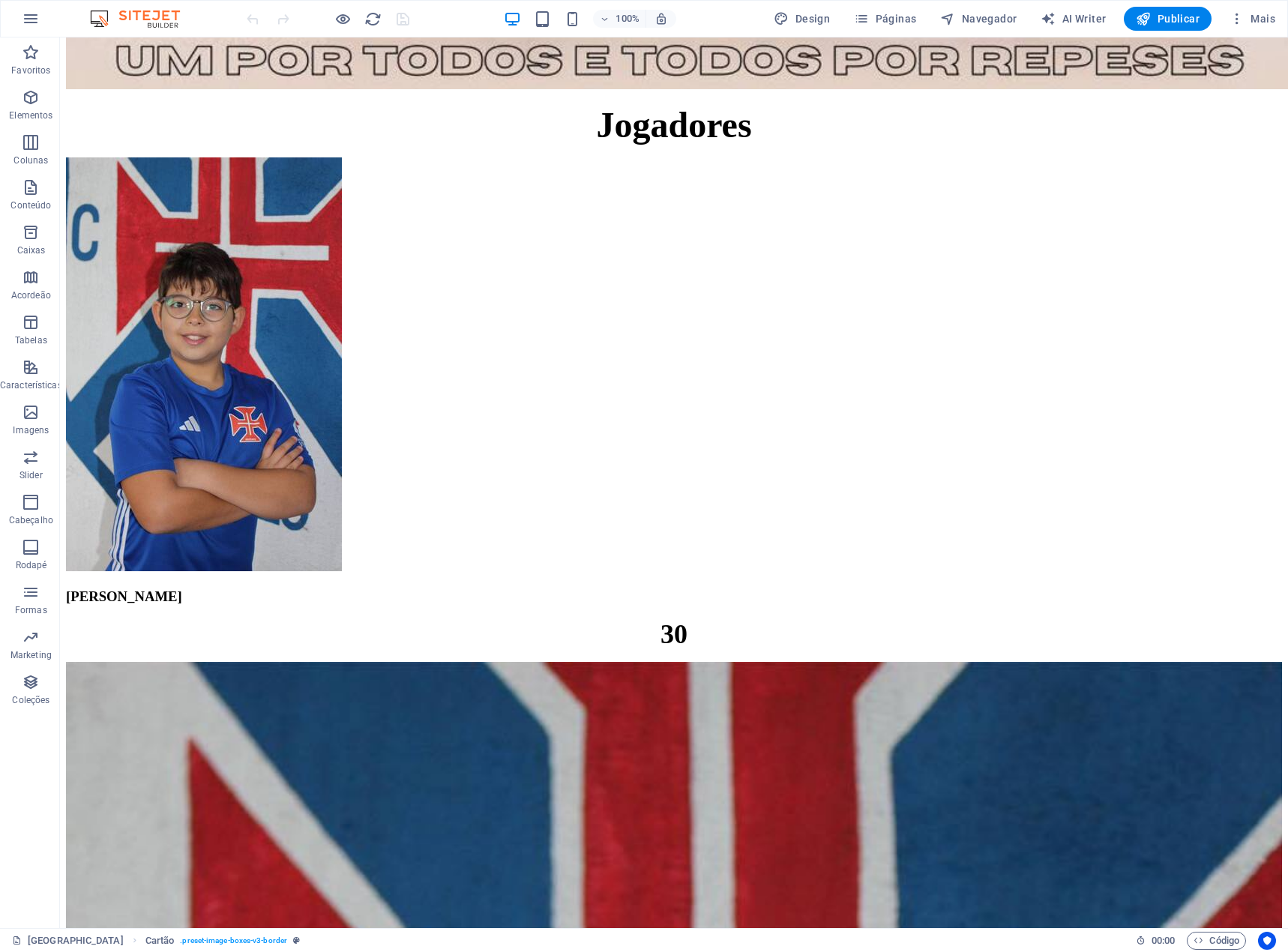
scroll to position [4182, 0]
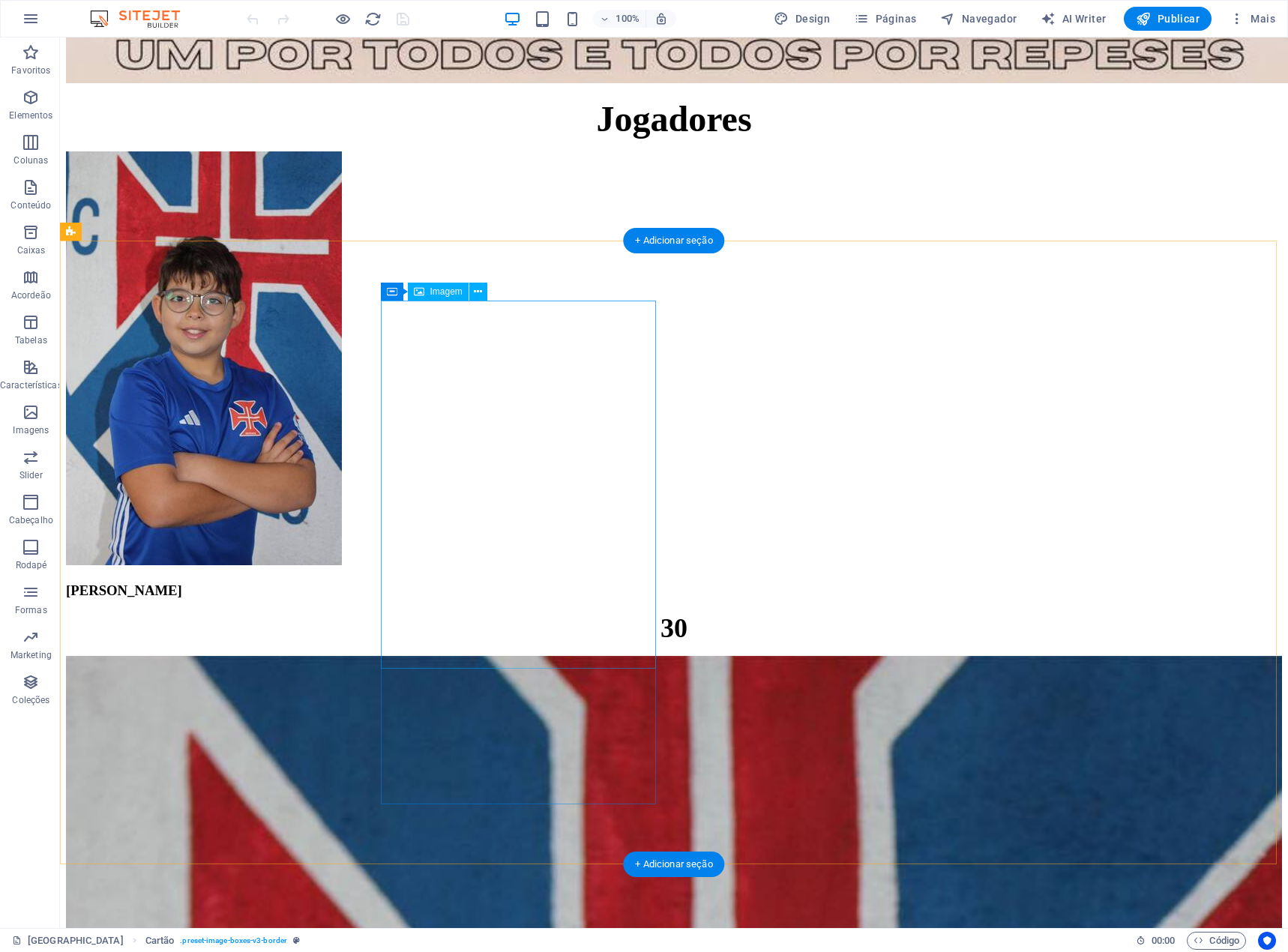
select select "%"
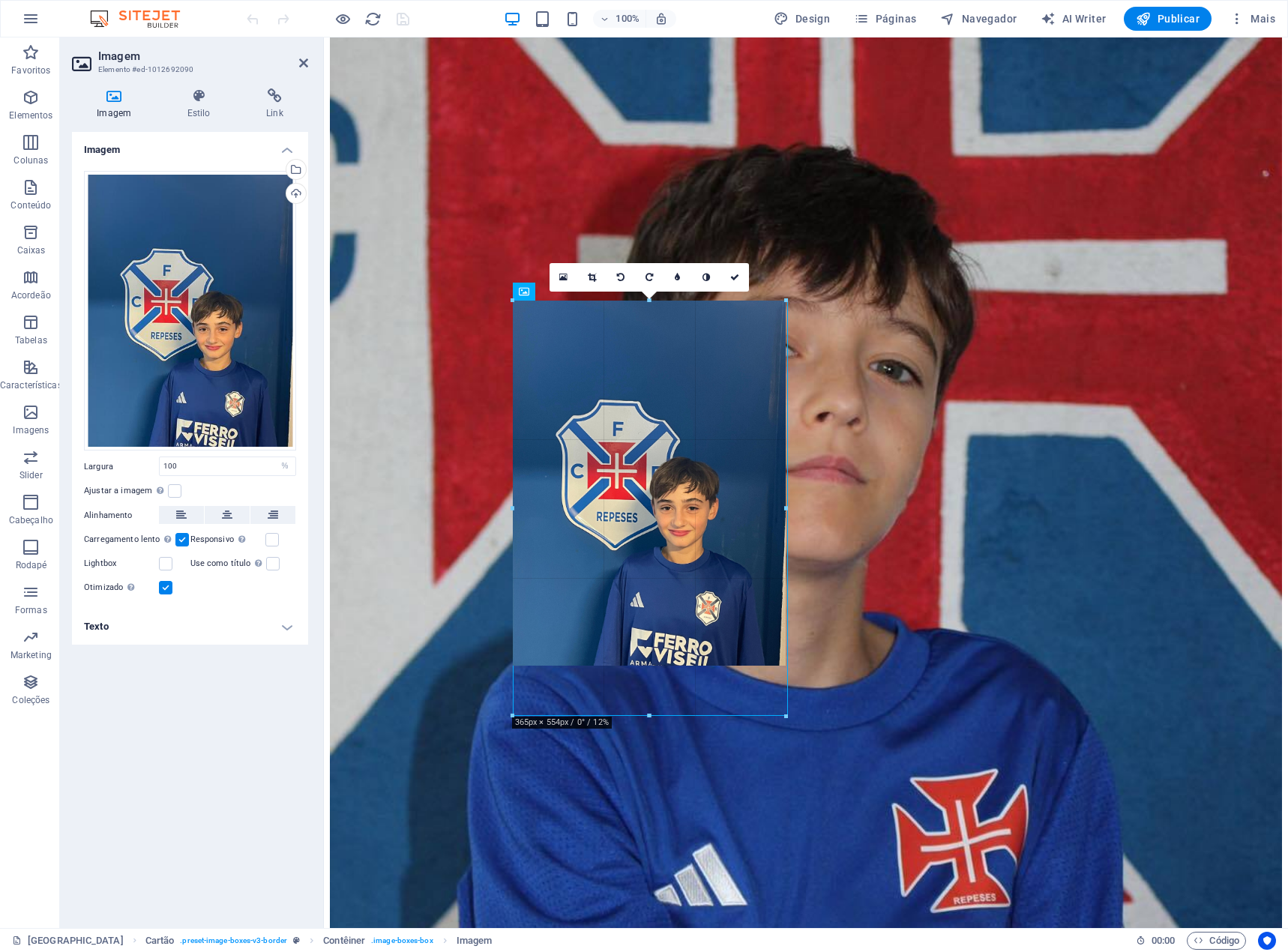
drag, startPoint x: 647, startPoint y: 669, endPoint x: 651, endPoint y: 716, distance: 47.2
type input "364"
select select "px"
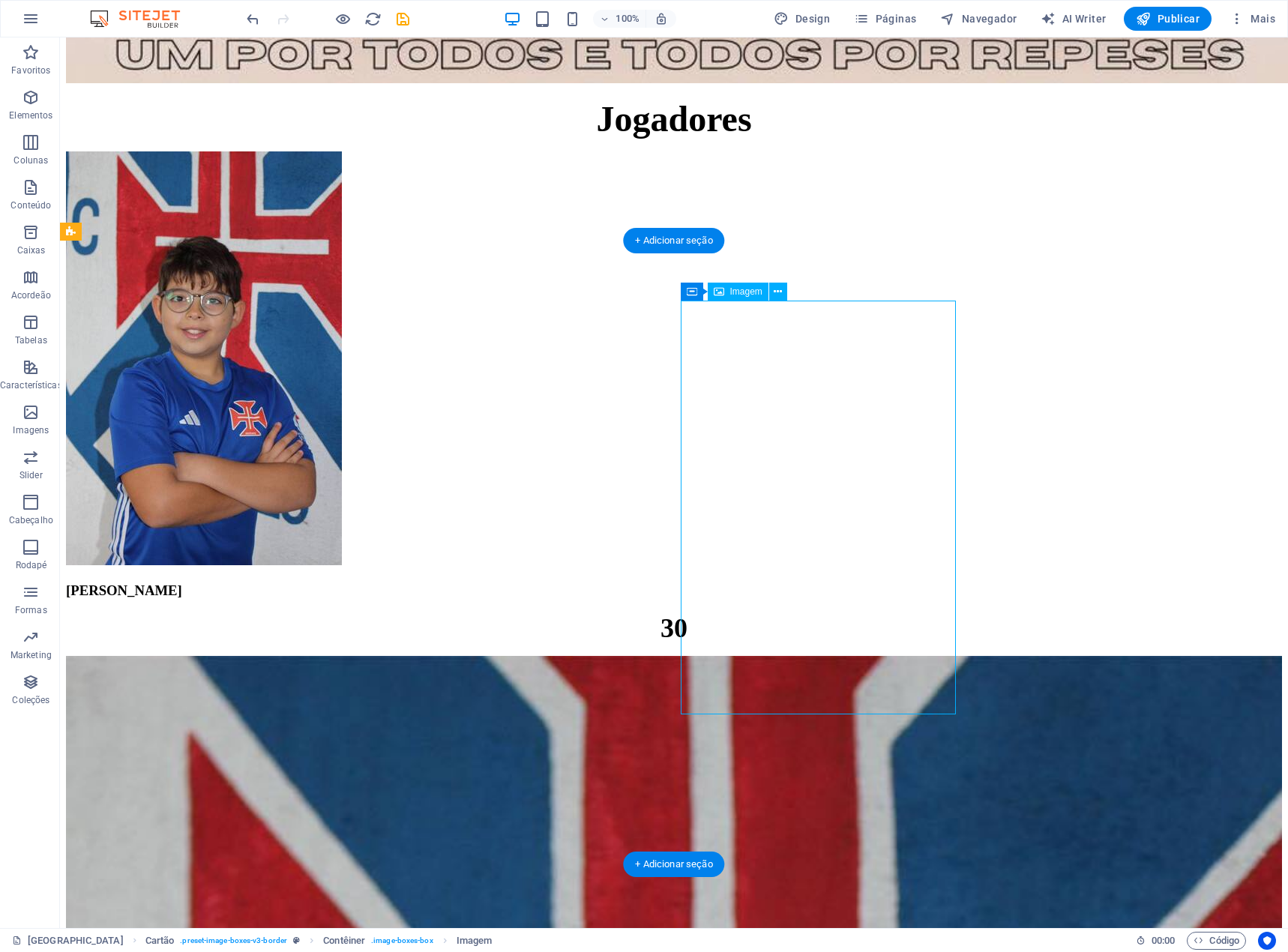
select select "%"
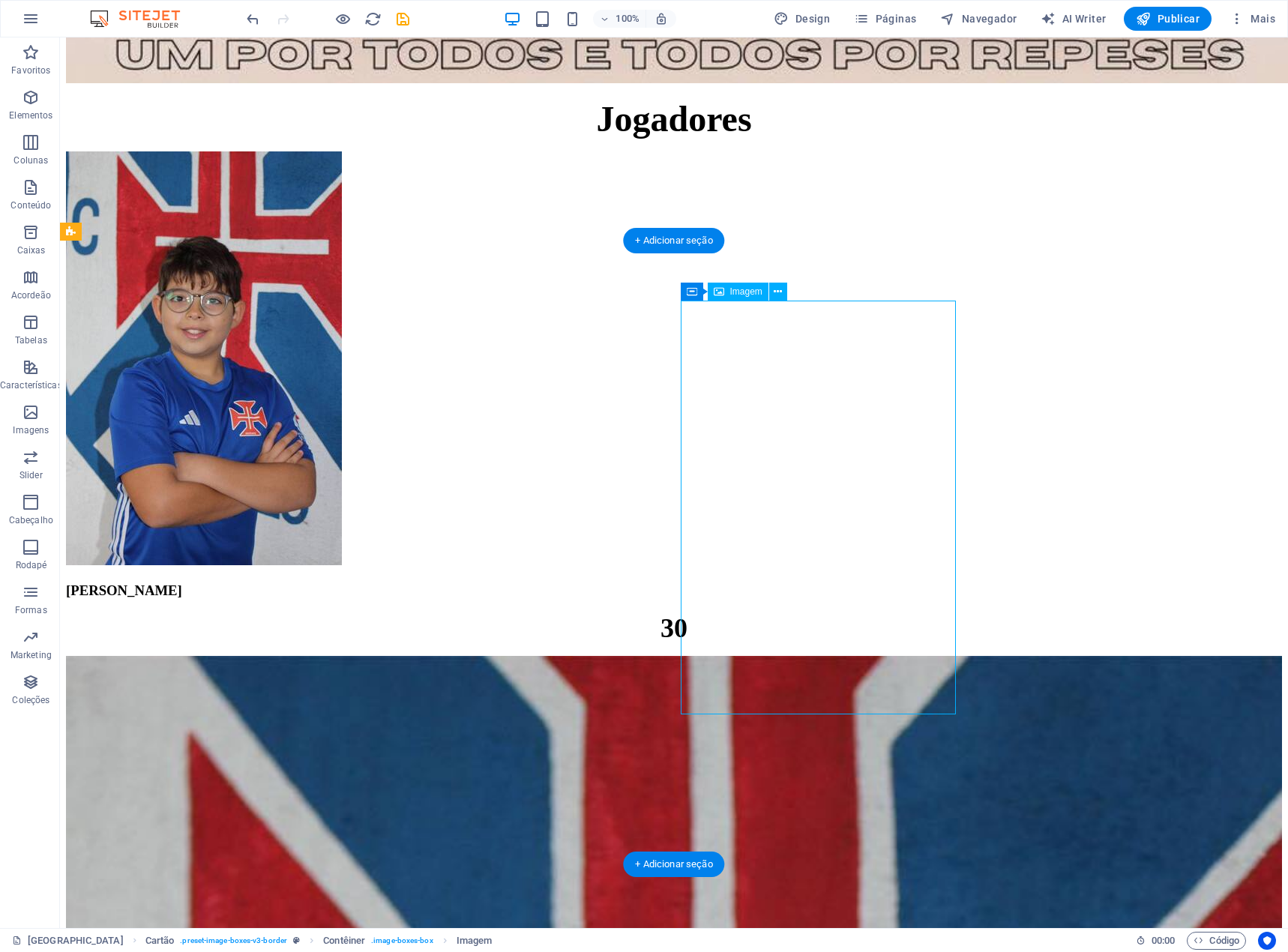
select select "%"
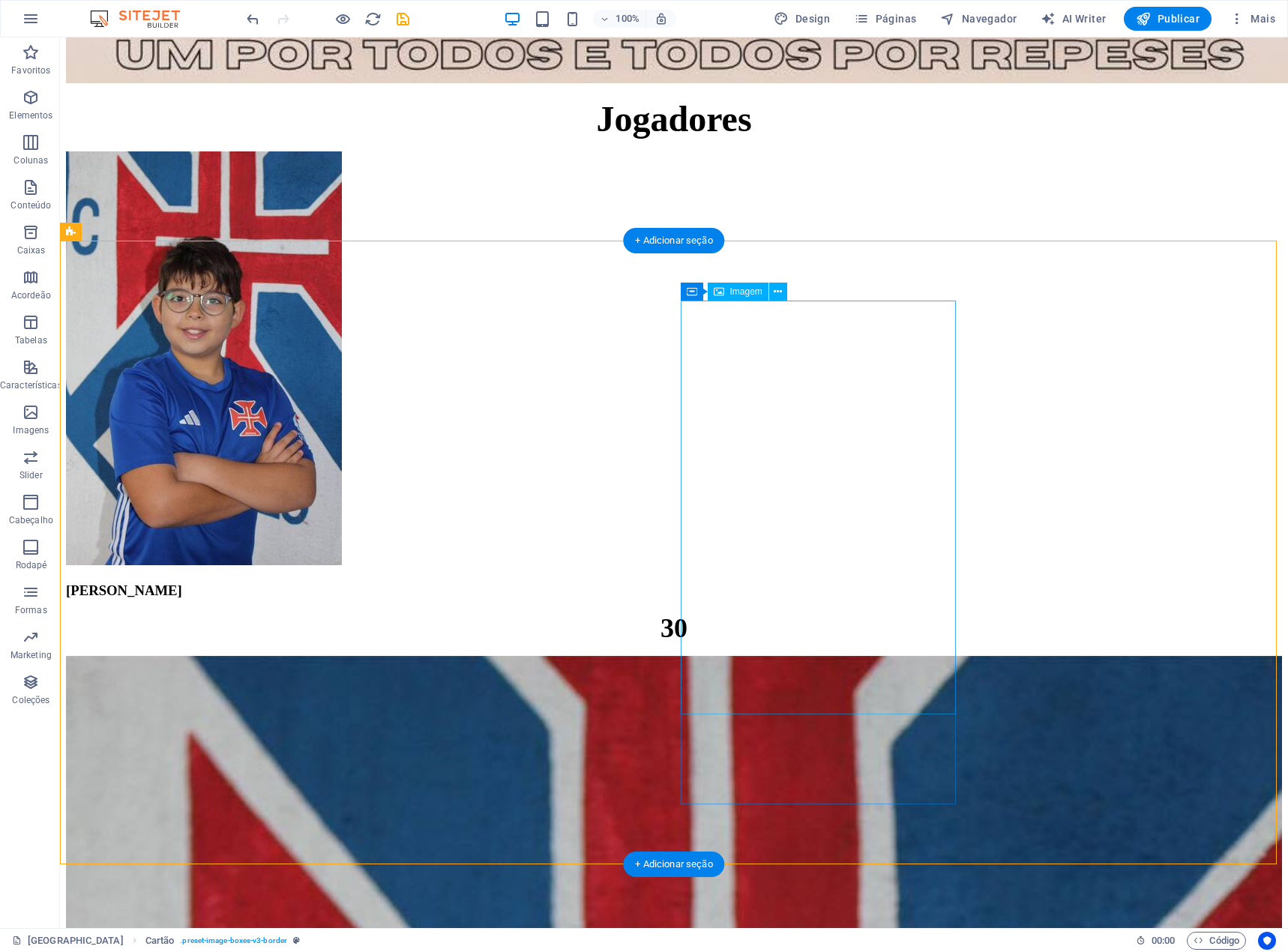
select select "%"
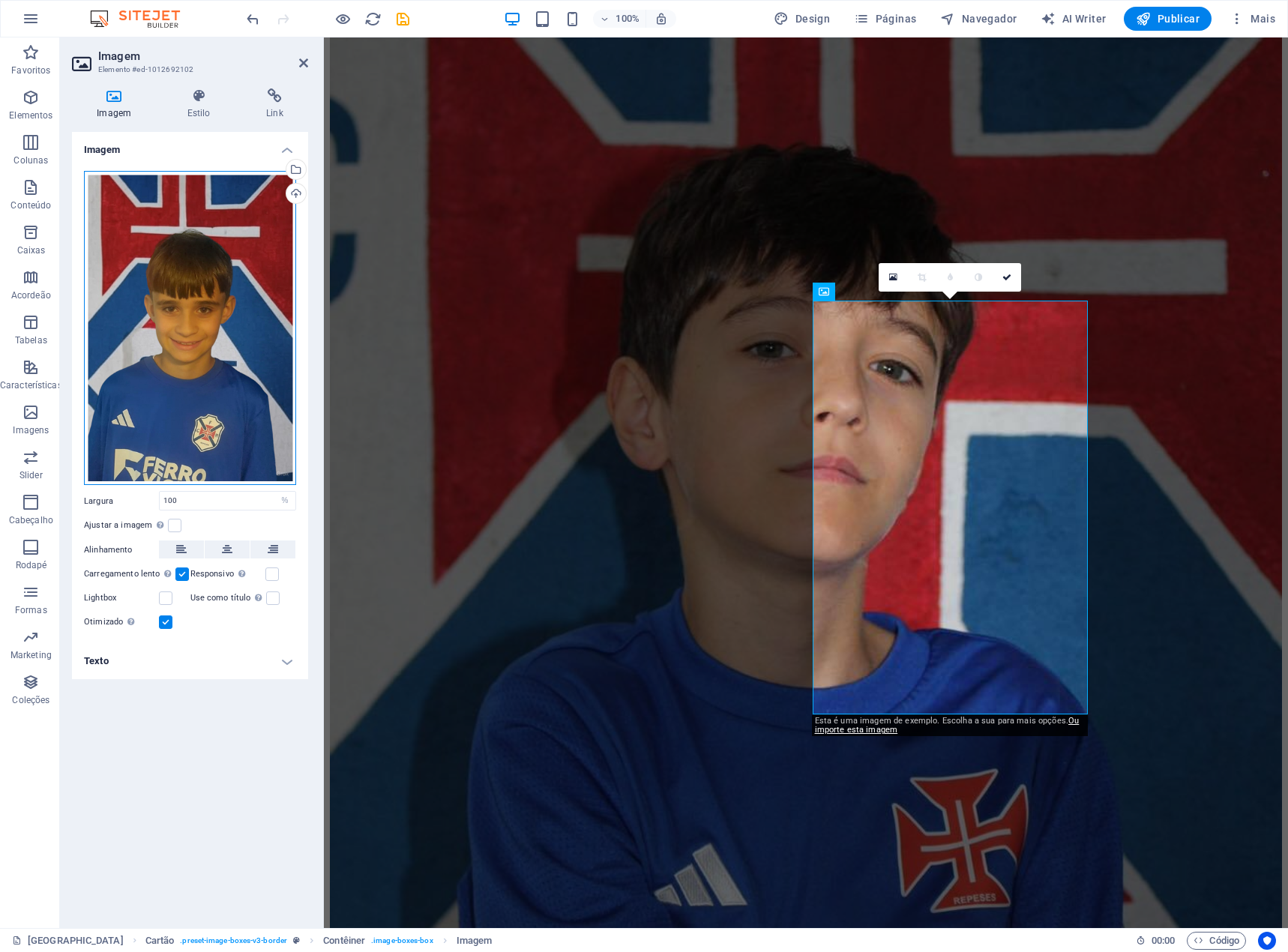
click at [206, 350] on div "Arraste os arquivos aqui, clique para escolher os arquivos ou selecione os arqu…" at bounding box center [189, 328] width 212 height 315
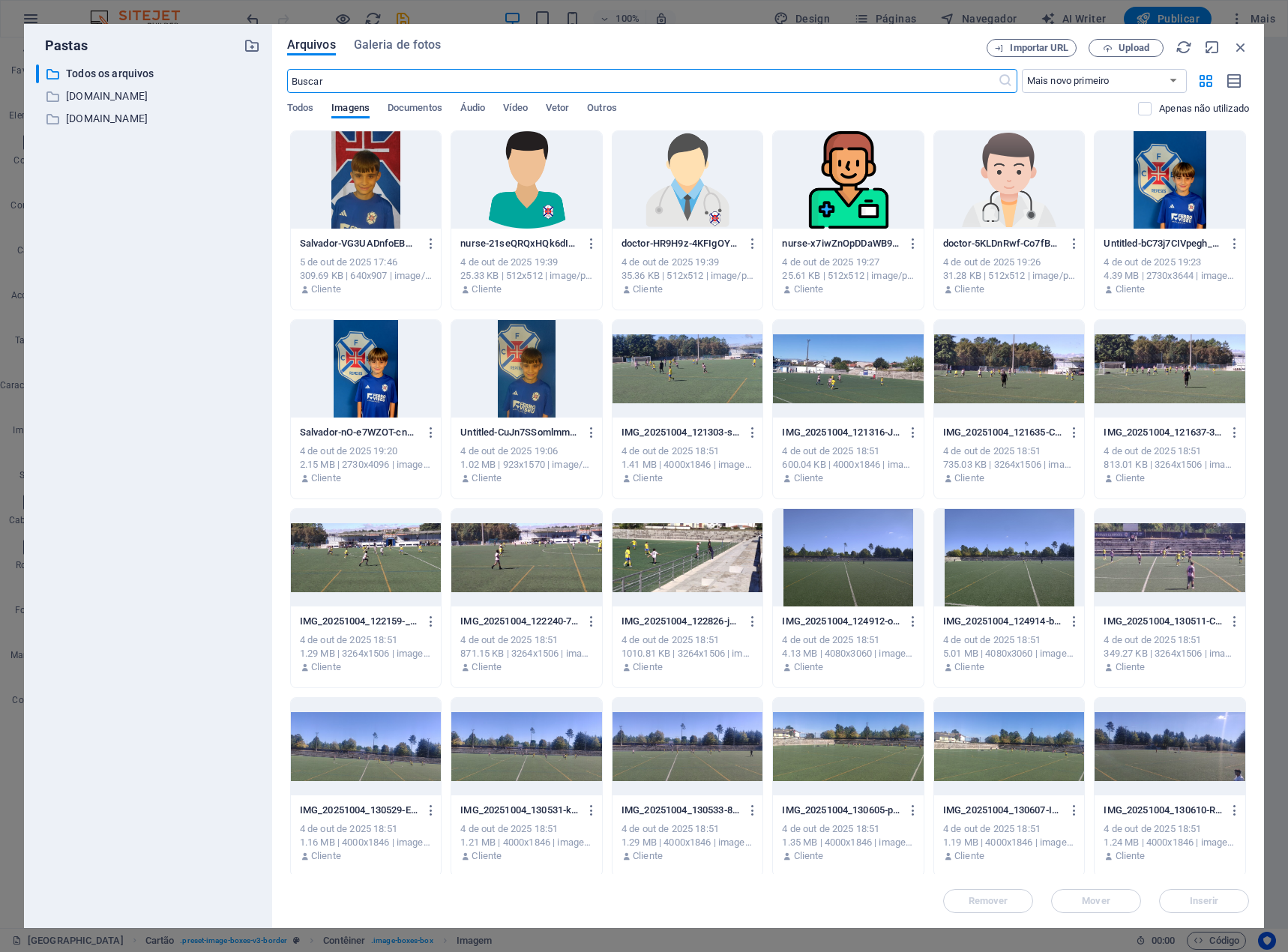
scroll to position [3734, 0]
click at [1133, 49] on span "Upload" at bounding box center [1134, 48] width 31 height 9
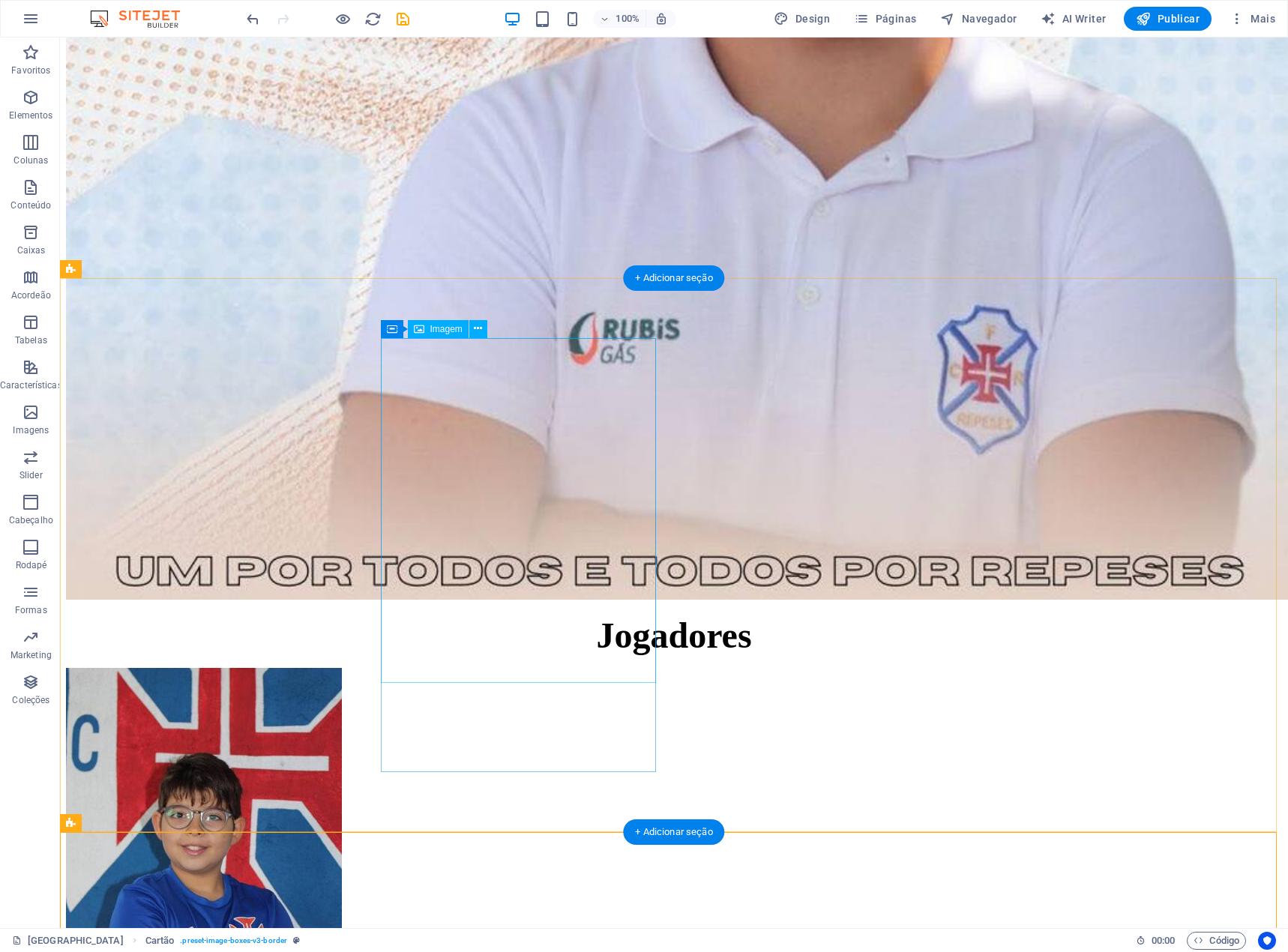
scroll to position [3957, 0]
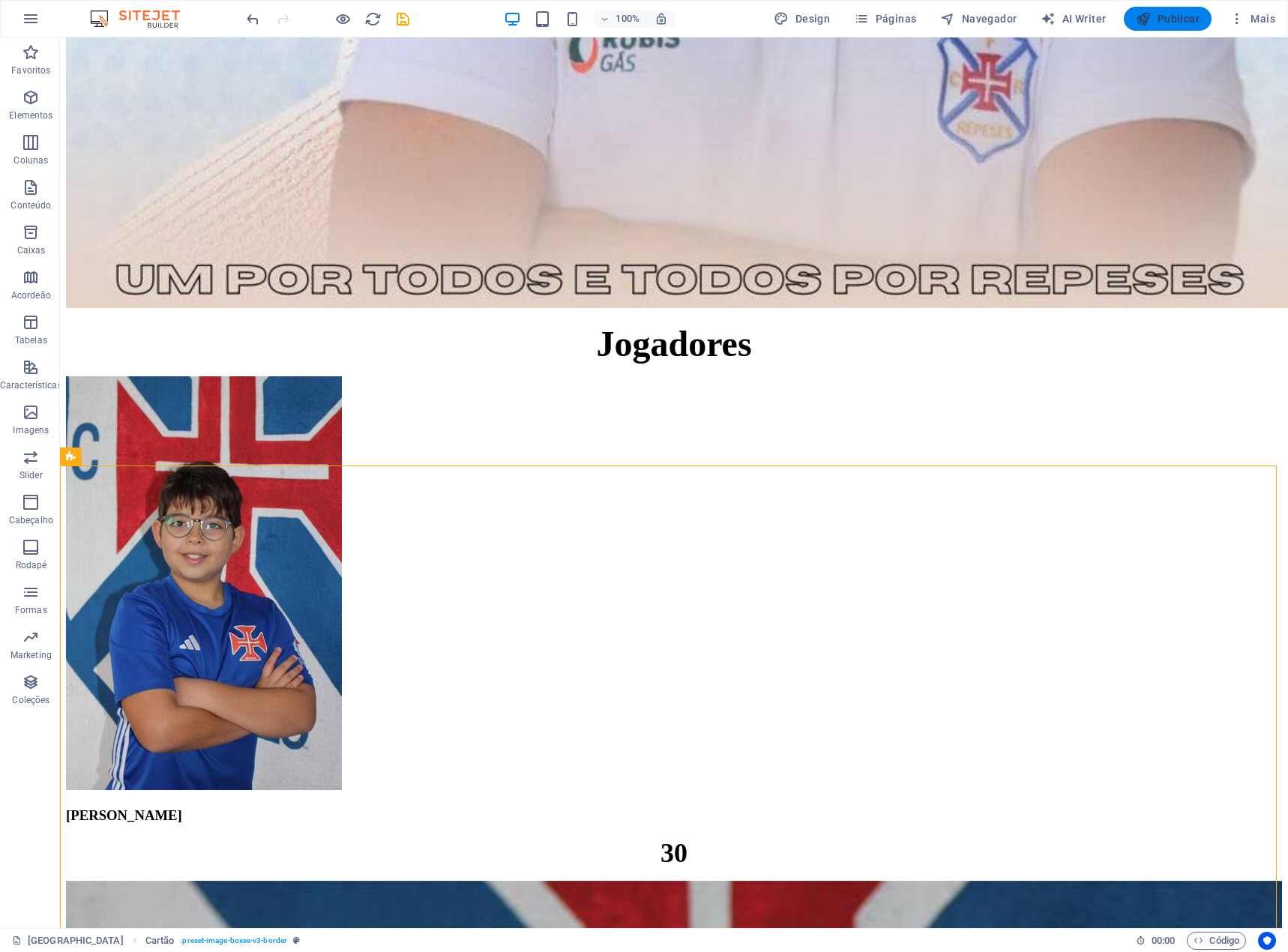
click at [1193, 18] on span "Publicar" at bounding box center [1168, 19] width 64 height 15
